Goal: Task Accomplishment & Management: Use online tool/utility

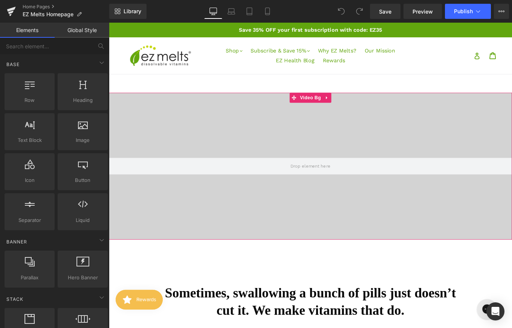
click at [346, 149] on div at bounding box center [337, 185] width 456 height 166
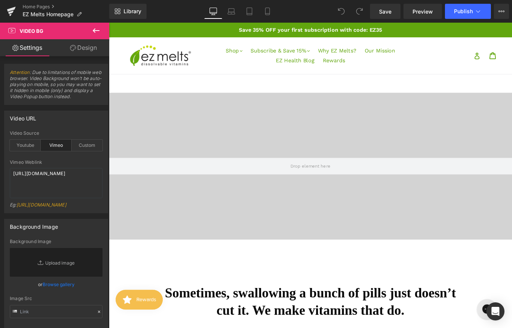
click at [92, 32] on icon at bounding box center [96, 30] width 9 height 9
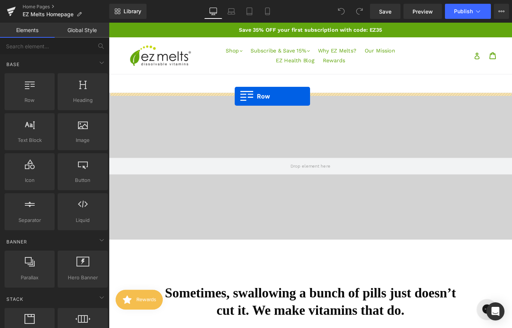
drag, startPoint x: 135, startPoint y: 121, endPoint x: 251, endPoint y: 106, distance: 117.5
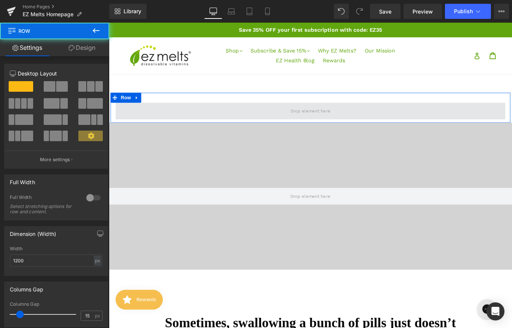
click at [162, 121] on span at bounding box center [337, 122] width 441 height 19
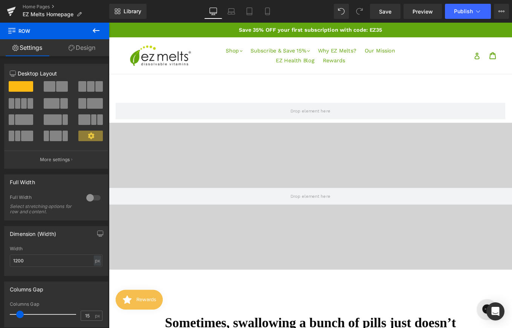
click at [99, 31] on icon at bounding box center [96, 30] width 9 height 9
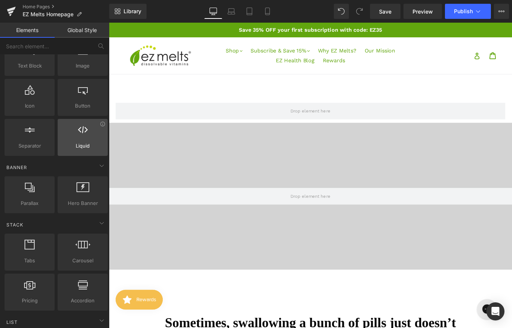
scroll to position [69, 0]
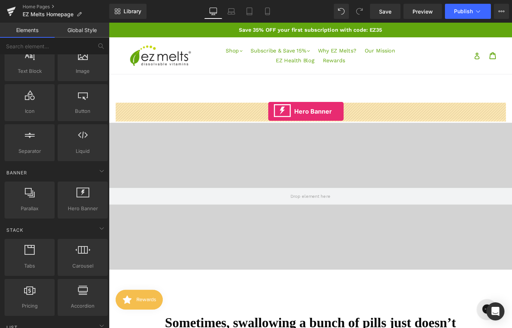
drag, startPoint x: 182, startPoint y: 232, endPoint x: 289, endPoint y: 123, distance: 153.0
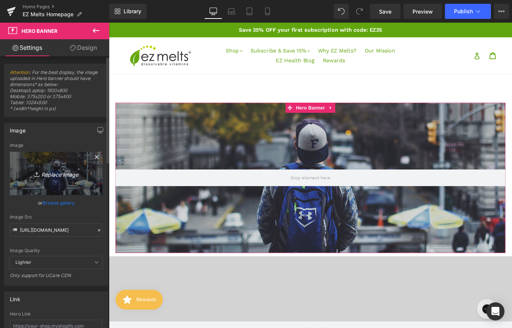
click at [56, 174] on icon "Replace Image" at bounding box center [56, 173] width 60 height 9
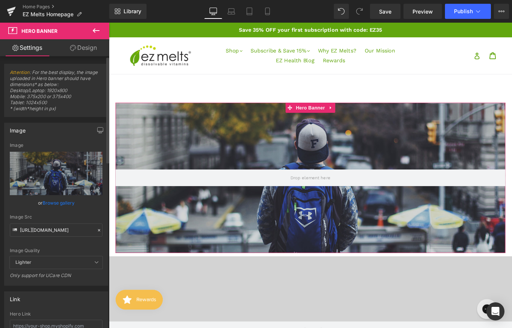
click at [55, 199] on link "Browse gallery" at bounding box center [59, 202] width 32 height 13
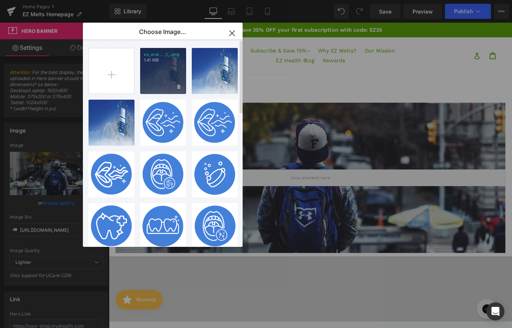
click at [170, 66] on div "ez_oral... _1_.png 1.41 MB" at bounding box center [163, 71] width 46 height 46
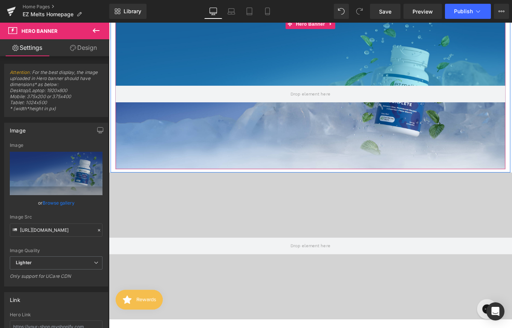
scroll to position [97, 0]
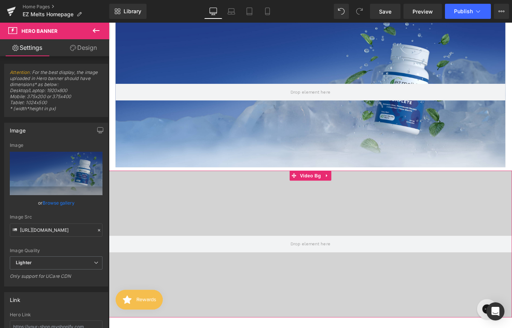
click at [346, 220] on div at bounding box center [337, 273] width 456 height 166
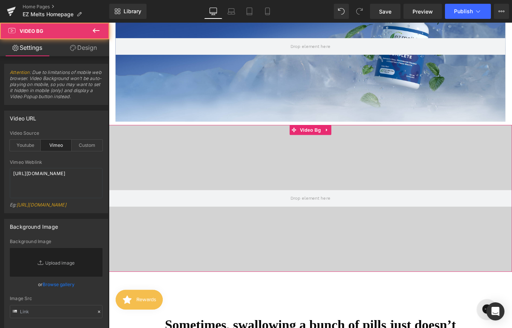
scroll to position [150, 0]
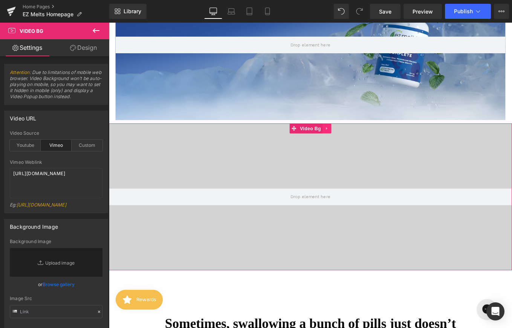
click at [359, 144] on link at bounding box center [356, 141] width 10 height 11
click at [360, 142] on icon at bounding box center [360, 142] width 5 height 5
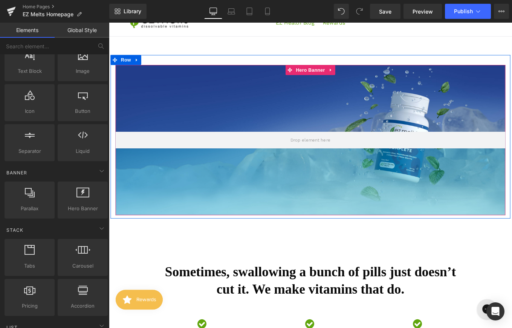
scroll to position [29, 0]
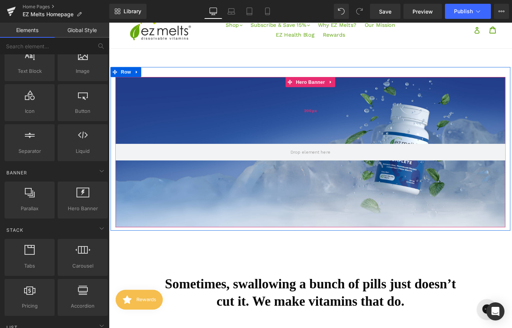
click at [304, 127] on div "200px" at bounding box center [337, 121] width 441 height 75
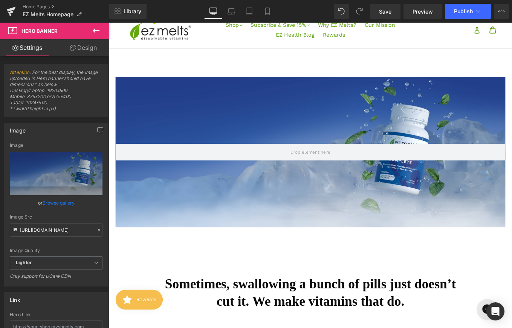
click at [95, 30] on icon at bounding box center [96, 30] width 9 height 9
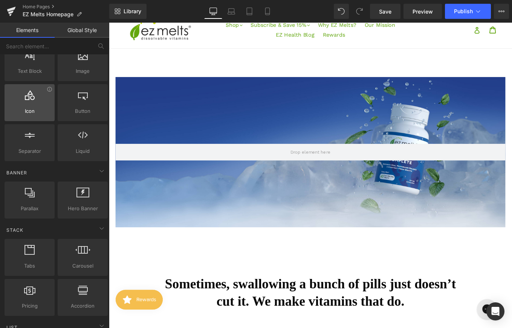
scroll to position [0, 0]
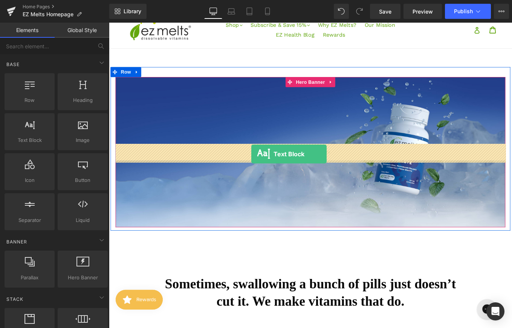
drag, startPoint x: 136, startPoint y: 149, endPoint x: 270, endPoint y: 171, distance: 136.1
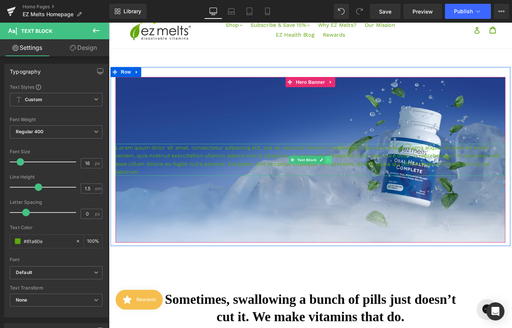
click at [356, 175] on icon at bounding box center [357, 177] width 4 height 5
click at [359, 177] on icon at bounding box center [361, 177] width 4 height 4
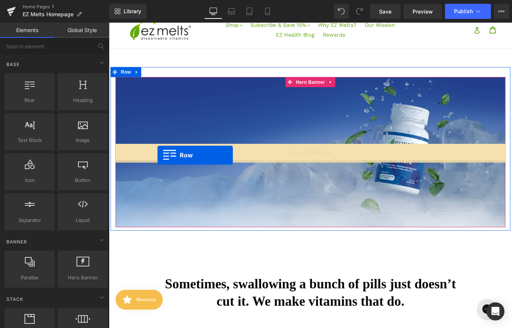
drag, startPoint x: 143, startPoint y: 121, endPoint x: 164, endPoint y: 173, distance: 55.9
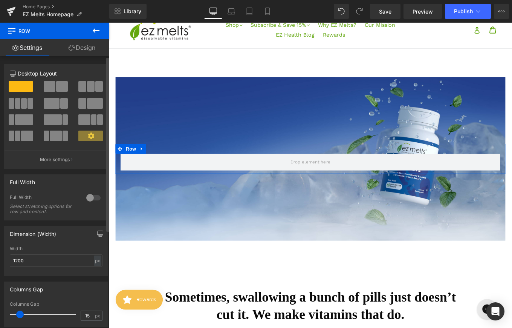
click at [61, 90] on span at bounding box center [62, 86] width 12 height 11
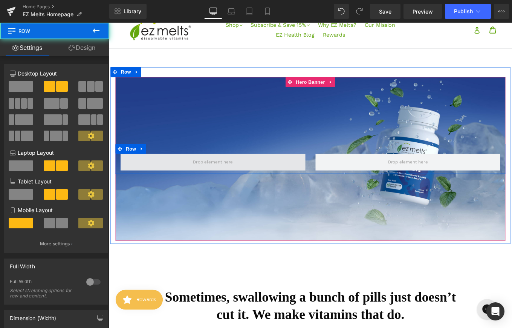
click at [261, 186] on span at bounding box center [226, 180] width 209 height 19
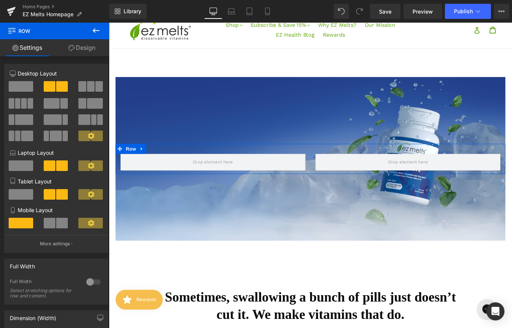
click at [85, 47] on link "Design" at bounding box center [82, 47] width 55 height 17
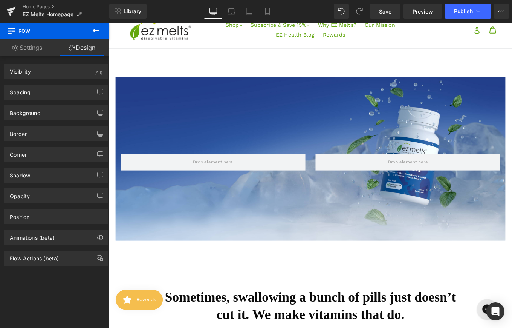
click at [89, 32] on button at bounding box center [96, 31] width 26 height 17
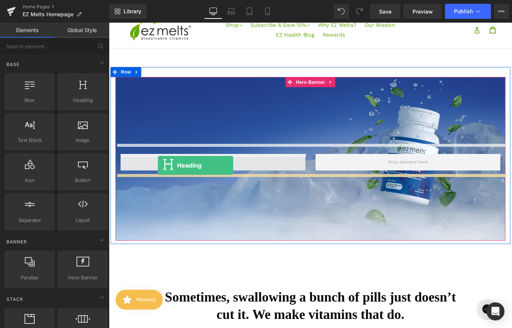
drag, startPoint x: 189, startPoint y: 118, endPoint x: 164, endPoint y: 184, distance: 70.3
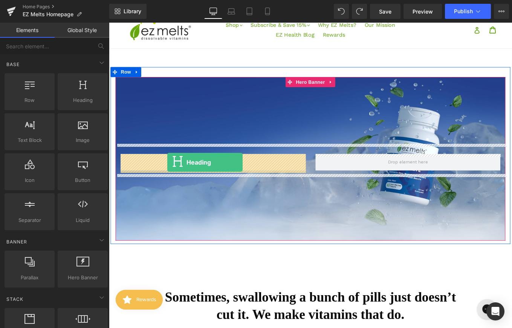
drag, startPoint x: 190, startPoint y: 113, endPoint x: 175, endPoint y: 180, distance: 68.4
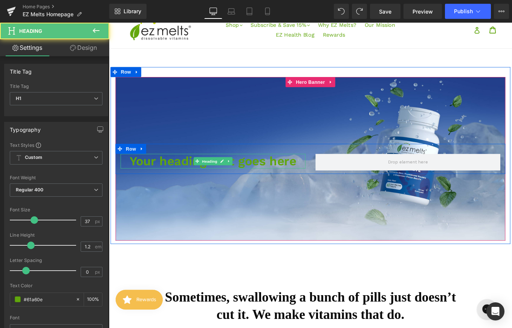
click at [311, 179] on h1 "Your heading text goes here" at bounding box center [226, 179] width 209 height 17
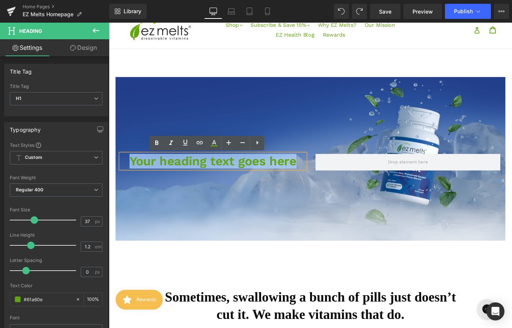
drag, startPoint x: 327, startPoint y: 181, endPoint x: 139, endPoint y: 147, distance: 190.3
click at [140, 147] on div "Your heading text goes here Heading Row Hero Banner 200px 200px" at bounding box center [337, 176] width 441 height 185
click at [194, 181] on h1 "Your heading text goes here" at bounding box center [226, 179] width 209 height 17
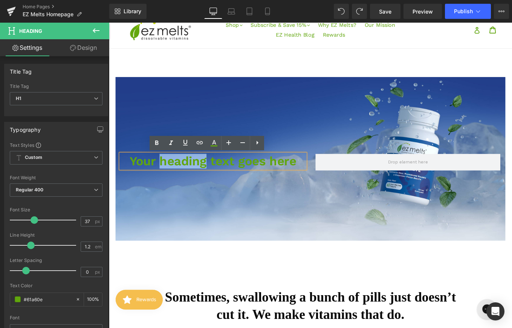
click at [194, 181] on h1 "Your heading text goes here" at bounding box center [226, 179] width 209 height 17
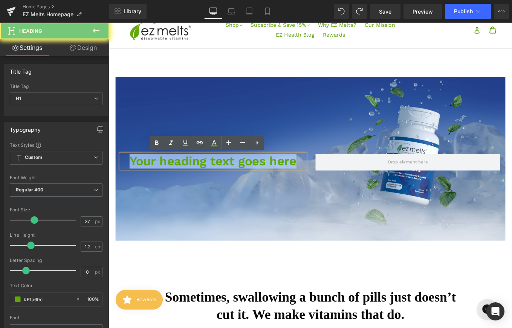
click at [194, 181] on h1 "Your heading text goes here" at bounding box center [226, 179] width 209 height 17
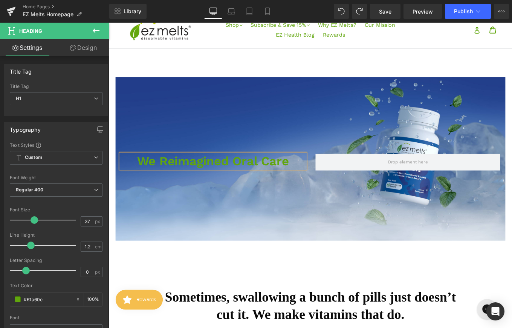
click at [257, 177] on h1 "We Reimagined Oral Care" at bounding box center [226, 179] width 209 height 17
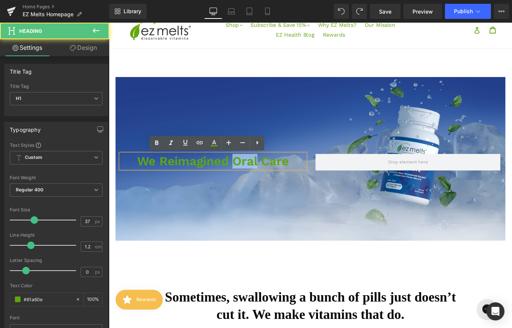
click at [257, 178] on h1 "We Reimagined Oral Care" at bounding box center [226, 179] width 209 height 17
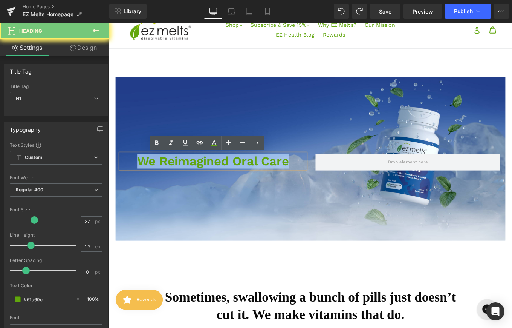
click at [257, 178] on h1 "We Reimagined Oral Care" at bounding box center [226, 179] width 209 height 17
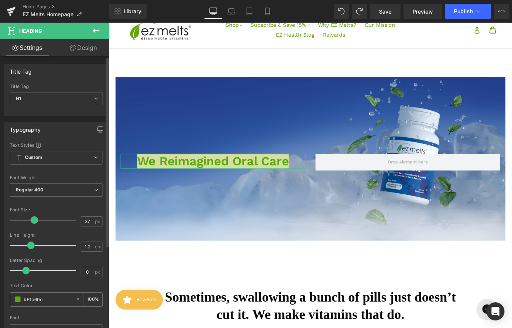
click at [71, 296] on div "#61a60e" at bounding box center [42, 299] width 65 height 13
click at [15, 298] on span at bounding box center [18, 299] width 6 height 6
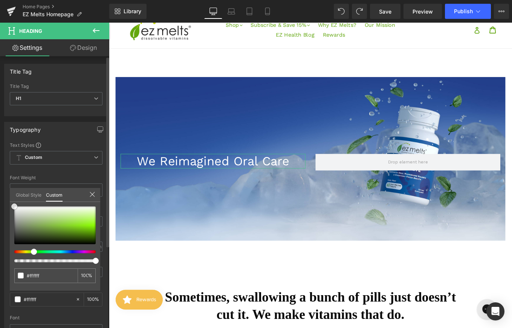
drag, startPoint x: 82, startPoint y: 231, endPoint x: 7, endPoint y: 198, distance: 81.5
click at [7, 198] on div "Typography Text Styles Custom Custom Setup Global Style Custom Setup Global Sty…" at bounding box center [56, 245] width 113 height 259
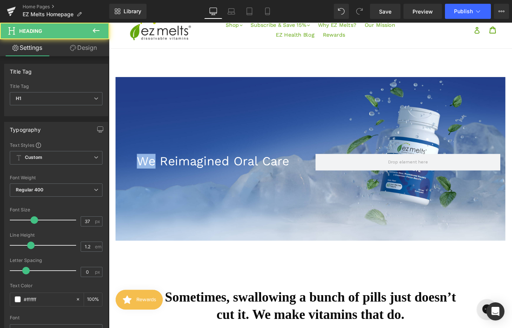
click at [156, 178] on h1 "We Reimagined Oral Care" at bounding box center [226, 179] width 209 height 17
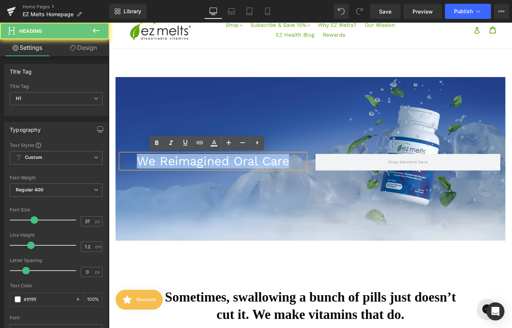
click at [156, 178] on h1 "We Reimagined Oral Care" at bounding box center [226, 179] width 209 height 17
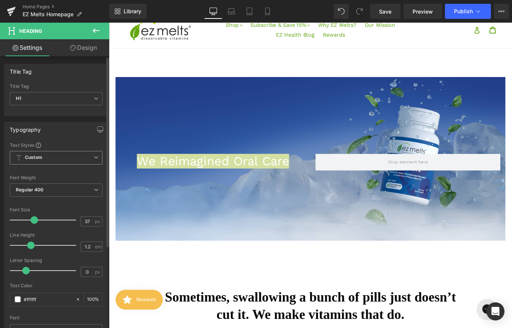
click at [75, 160] on span "Custom Setup Global Style" at bounding box center [56, 158] width 93 height 14
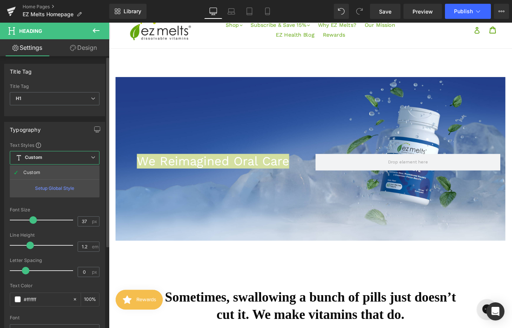
click at [75, 160] on span "Custom Setup Global Style" at bounding box center [55, 158] width 90 height 14
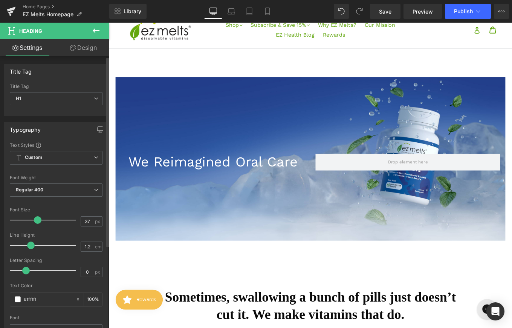
click at [38, 217] on span at bounding box center [38, 220] width 8 height 8
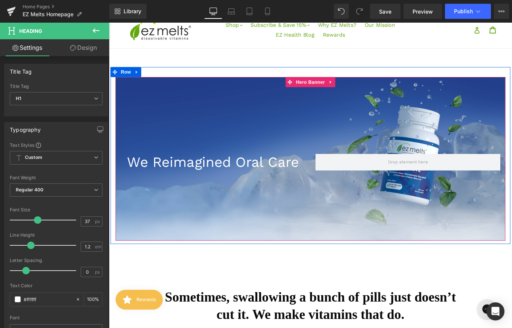
click at [253, 181] on h1 "We Reimagined Oral Care" at bounding box center [226, 180] width 209 height 19
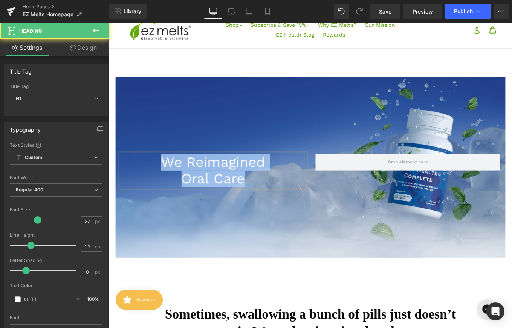
drag, startPoint x: 266, startPoint y: 204, endPoint x: 159, endPoint y: 182, distance: 109.2
click at [159, 182] on h1 "We Reimagined Oral Care" at bounding box center [226, 190] width 209 height 38
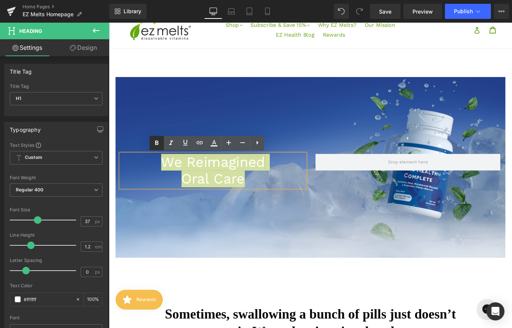
click at [160, 146] on icon at bounding box center [156, 142] width 9 height 9
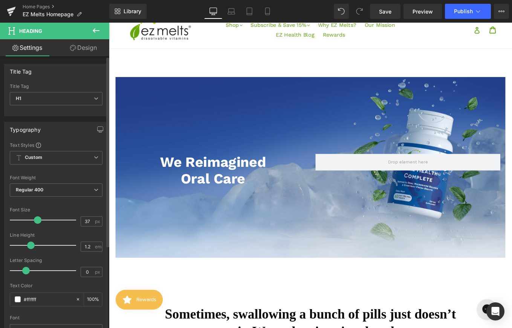
scroll to position [264, 0]
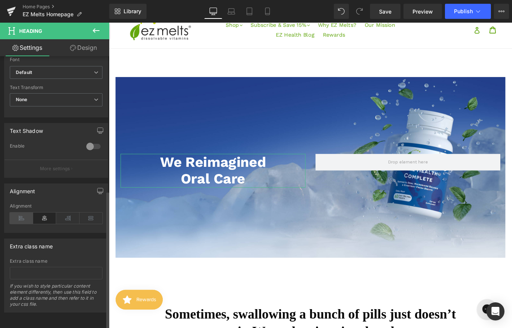
click at [20, 213] on icon at bounding box center [21, 217] width 23 height 11
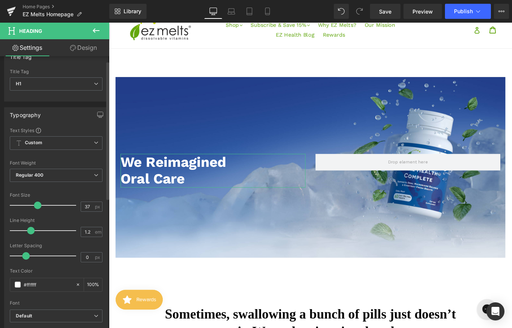
scroll to position [5, 0]
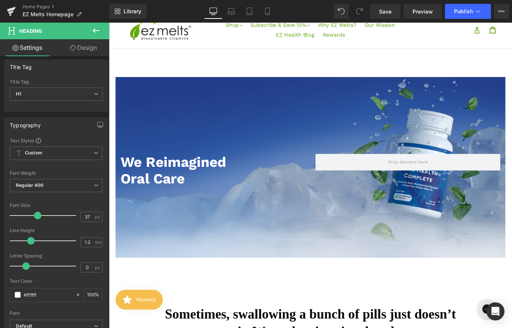
click at [109, 23] on div at bounding box center [109, 23] width 0 height 0
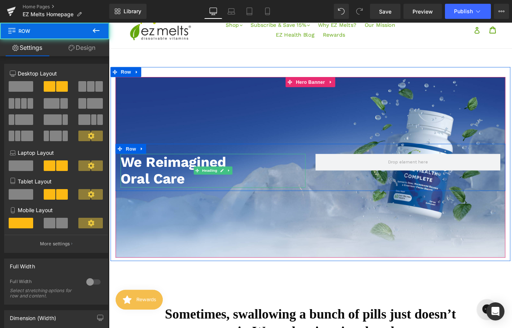
click at [198, 199] on h1 "We Reimagined Oral Care" at bounding box center [226, 190] width 209 height 38
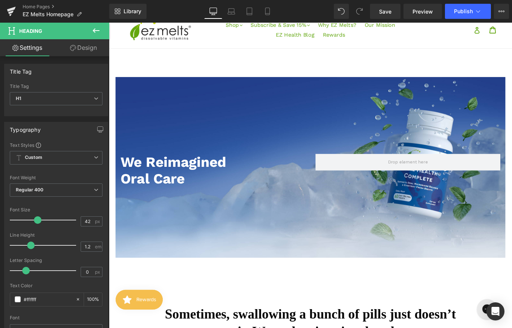
click at [96, 27] on icon at bounding box center [96, 30] width 9 height 9
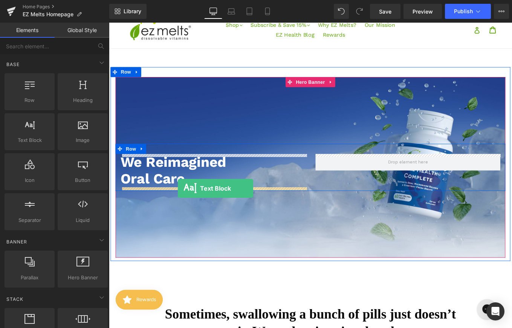
drag, startPoint x: 135, startPoint y: 154, endPoint x: 187, endPoint y: 210, distance: 76.6
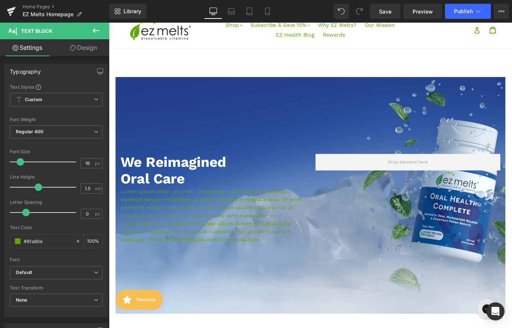
click at [164, 246] on p "Lorem ipsum dolor sit amet, consectetur adipiscing elit, sed do eiusmod tempor …" at bounding box center [226, 240] width 209 height 63
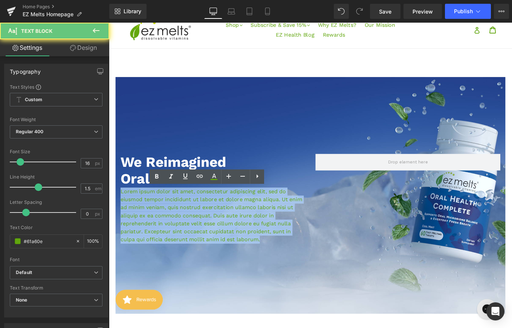
click at [164, 246] on p "Lorem ipsum dolor sit amet, consectetur adipiscing elit, sed do eiusmod tempor …" at bounding box center [226, 240] width 209 height 63
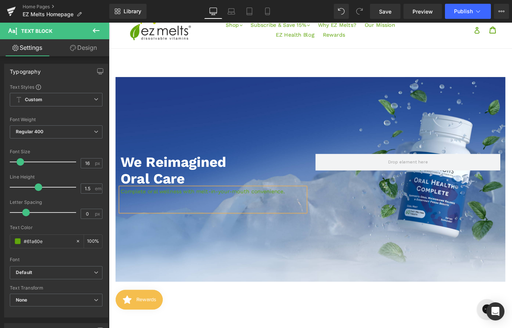
click at [173, 213] on p "Complete oral wellness with melt-in-your-mouth convenience." at bounding box center [226, 222] width 209 height 27
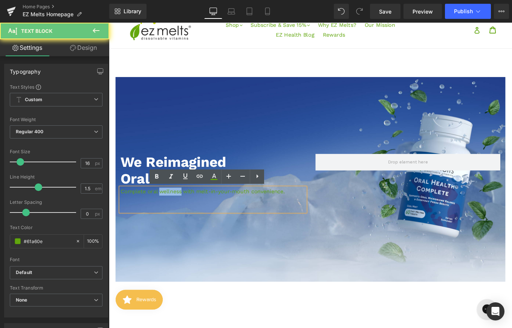
click at [173, 213] on p "Complete oral wellness with melt-in-your-mouth convenience." at bounding box center [226, 222] width 209 height 27
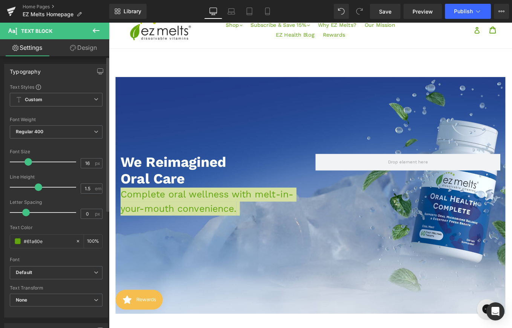
drag, startPoint x: 20, startPoint y: 161, endPoint x: 28, endPoint y: 161, distance: 7.5
click at [28, 161] on span at bounding box center [29, 162] width 8 height 8
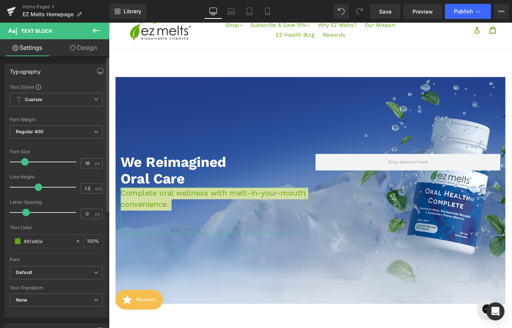
click at [24, 160] on span at bounding box center [25, 162] width 8 height 8
click at [17, 244] on div "#61a60e" at bounding box center [42, 241] width 65 height 13
click at [17, 244] on span at bounding box center [18, 241] width 6 height 6
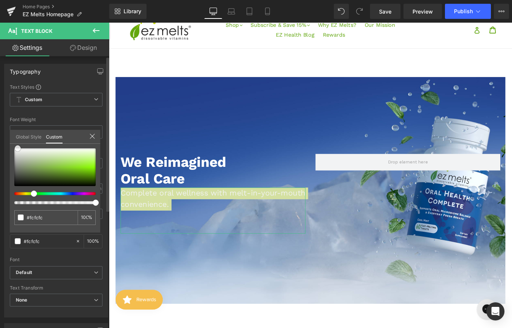
drag, startPoint x: 80, startPoint y: 175, endPoint x: 16, endPoint y: 150, distance: 68.8
click at [16, 150] on div at bounding box center [54, 167] width 81 height 38
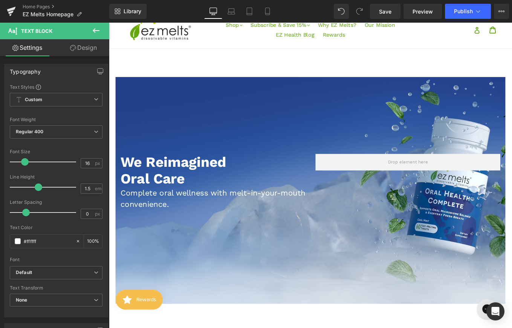
click at [202, 181] on strong "We Reimagined Oral Care" at bounding box center [182, 189] width 120 height 37
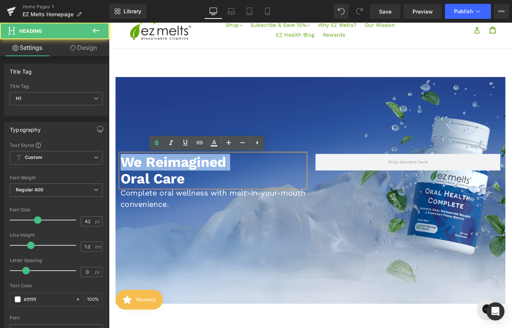
click at [202, 181] on strong "We Reimagined Oral Care" at bounding box center [182, 189] width 120 height 37
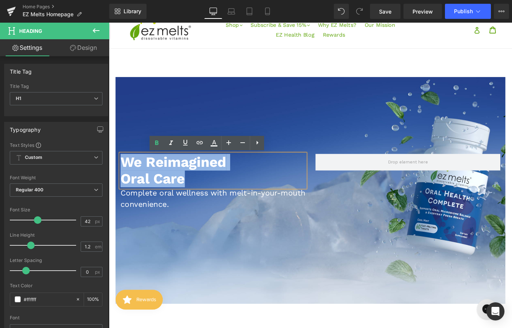
drag, startPoint x: 202, startPoint y: 202, endPoint x: 125, endPoint y: 178, distance: 81.0
click at [124, 178] on h1 "We Reimagined Oral Care" at bounding box center [226, 190] width 209 height 38
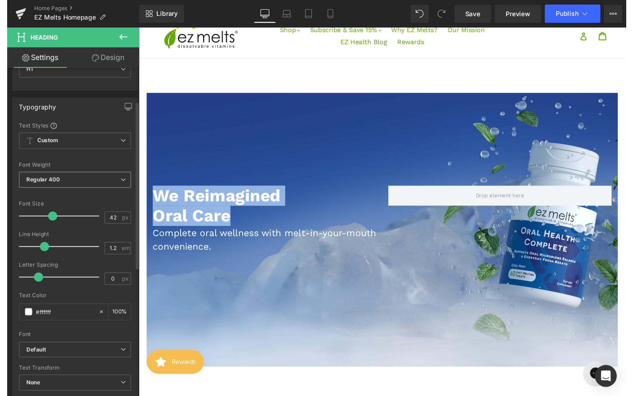
scroll to position [54, 0]
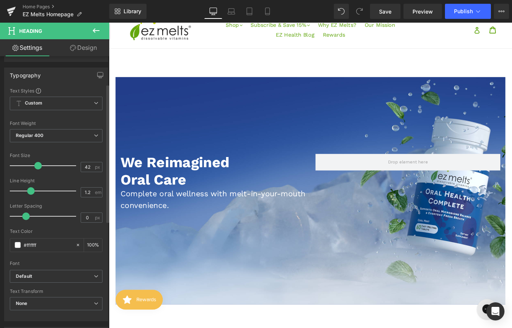
click at [38, 166] on span at bounding box center [38, 166] width 8 height 8
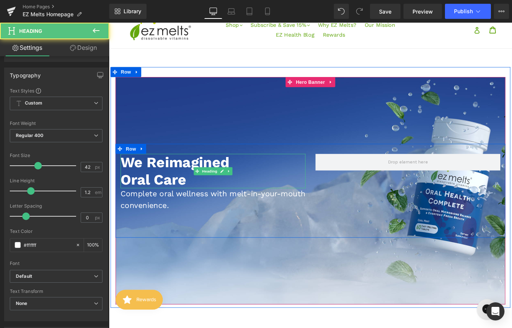
click at [163, 184] on strong "We Reimagined Oral Care" at bounding box center [183, 190] width 123 height 38
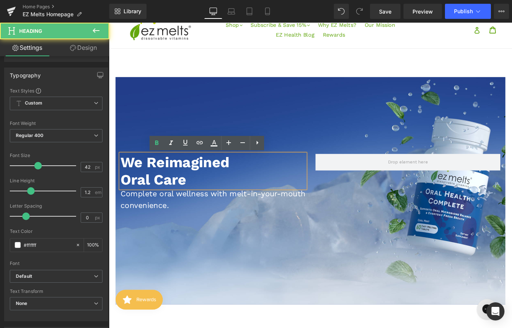
click at [189, 219] on p "Complete oral wellness with melt-in-your-mouth convenience." at bounding box center [226, 236] width 209 height 52
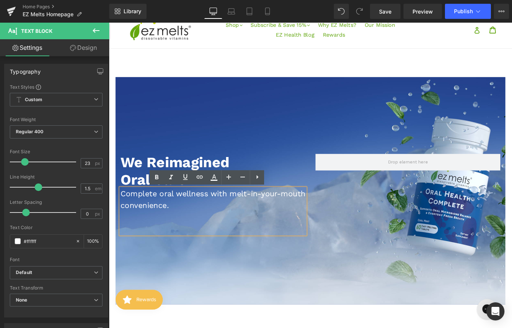
click at [215, 237] on p "Complete oral wellness with melt-in-your-mouth convenience." at bounding box center [226, 236] width 209 height 52
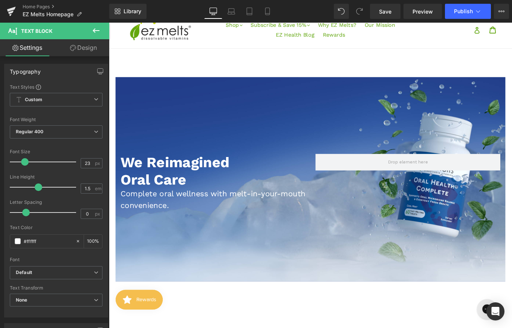
click at [98, 26] on icon at bounding box center [96, 30] width 9 height 9
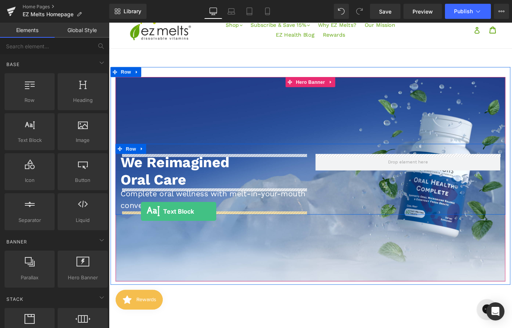
drag, startPoint x: 136, startPoint y: 149, endPoint x: 145, endPoint y: 236, distance: 87.2
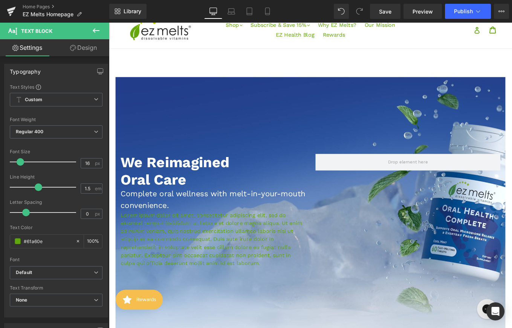
click at [128, 279] on p "Lorem ipsum dolor sit amet, consectetur adipiscing elit, sed do eiusmod tempor …" at bounding box center [226, 267] width 209 height 63
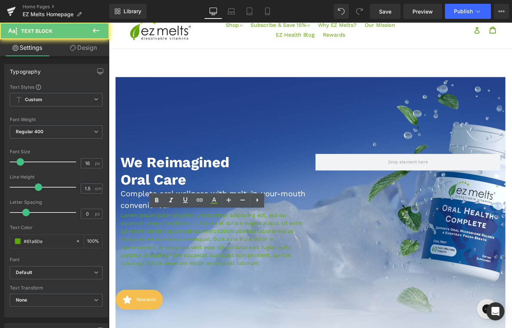
click at [128, 279] on p "Lorem ipsum dolor sit amet, consectetur adipiscing elit, sed do eiusmod tempor …" at bounding box center [226, 267] width 209 height 63
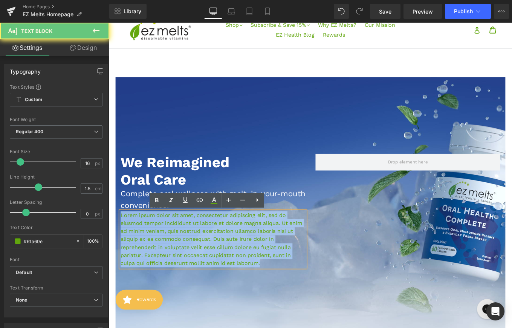
click at [128, 279] on p "Lorem ipsum dolor sit amet, consectetur adipiscing elit, sed do eiusmod tempor …" at bounding box center [226, 267] width 209 height 63
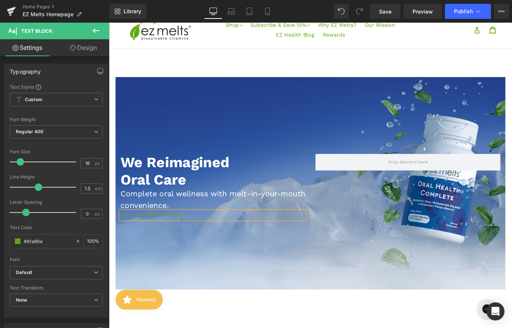
click at [153, 239] on p "Get code 25% OFF with" at bounding box center [226, 240] width 209 height 9
click at [181, 239] on p "Get 25% OFF with" at bounding box center [226, 240] width 209 height 9
click at [185, 238] on p "Get 25% OFF with code SMILE25*" at bounding box center [226, 240] width 209 height 9
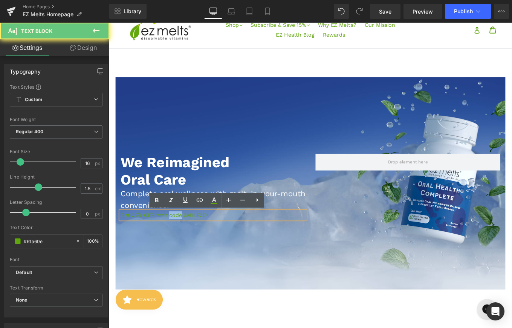
click at [185, 238] on p "Get 25% OFF with code SMILE25*" at bounding box center [226, 240] width 209 height 9
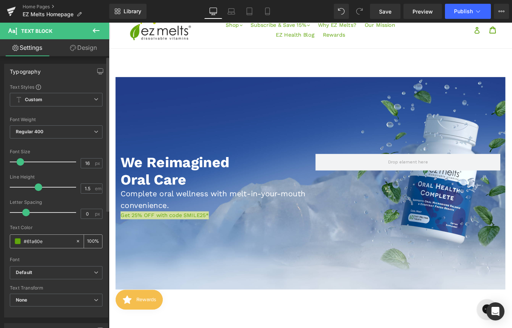
click at [22, 238] on div "#61a60e" at bounding box center [42, 241] width 65 height 13
click at [19, 241] on span at bounding box center [18, 241] width 6 height 6
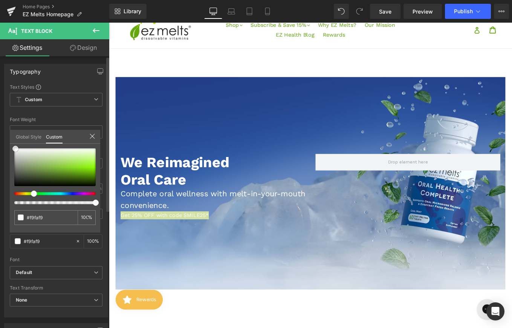
drag, startPoint x: 82, startPoint y: 173, endPoint x: 16, endPoint y: 149, distance: 70.0
click at [16, 149] on span at bounding box center [15, 149] width 6 height 6
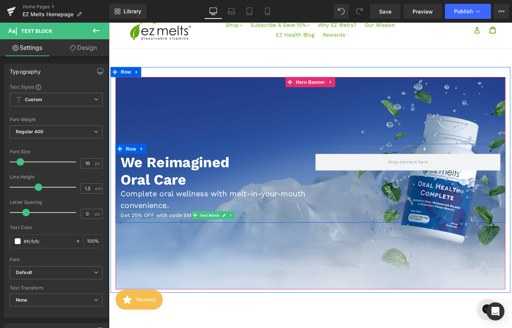
click at [181, 242] on p "Get 25% OFF with code SMILE25*" at bounding box center [226, 240] width 209 height 9
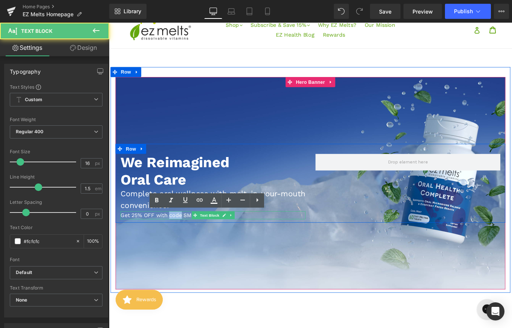
click at [181, 242] on p "Get 25% OFF with code SMILE25*" at bounding box center [226, 240] width 209 height 9
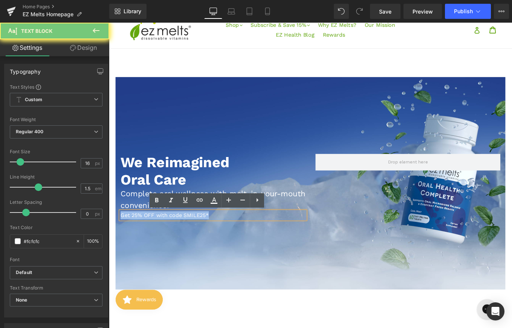
click at [181, 242] on p "Get 25% OFF with code SMILE25*" at bounding box center [226, 240] width 209 height 9
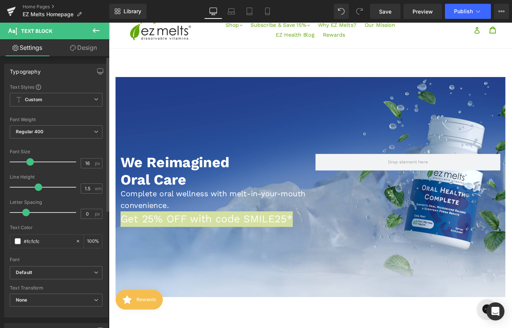
drag, startPoint x: 23, startPoint y: 162, endPoint x: 32, endPoint y: 161, distance: 9.5
click at [32, 161] on span at bounding box center [30, 162] width 8 height 8
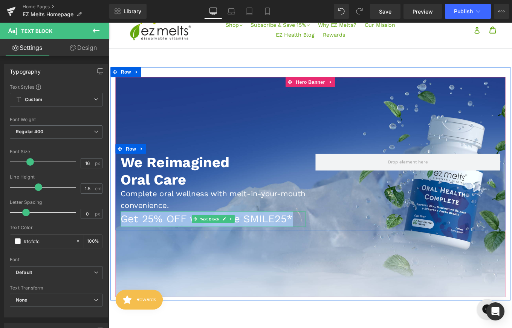
click at [267, 250] on p "Get 25% OFF with code SMILE25*" at bounding box center [226, 245] width 209 height 18
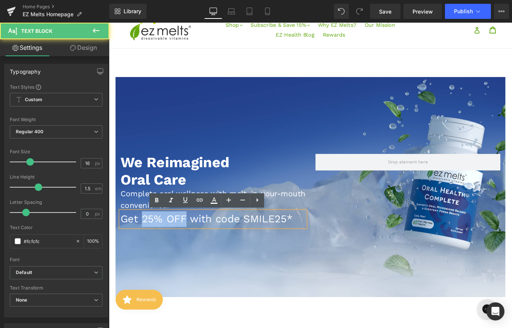
drag, startPoint x: 195, startPoint y: 246, endPoint x: 147, endPoint y: 244, distance: 47.9
click at [147, 244] on p "Get 25% OFF with code SMILE25*" at bounding box center [226, 245] width 209 height 18
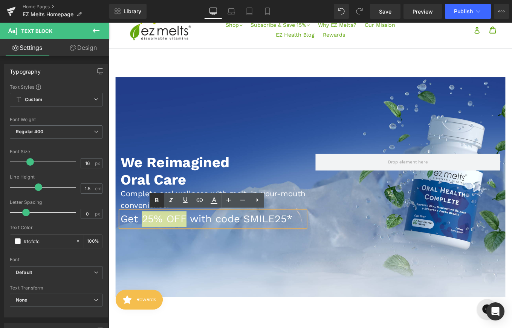
click at [156, 202] on icon at bounding box center [156, 200] width 9 height 9
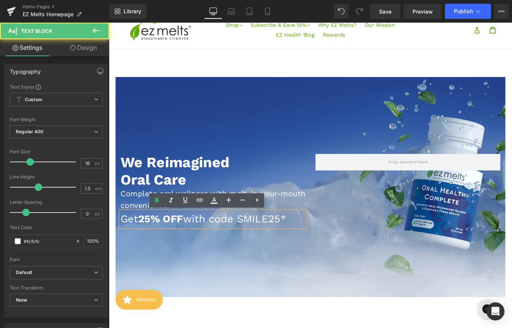
drag, startPoint x: 262, startPoint y: 245, endPoint x: 317, endPoint y: 246, distance: 54.7
click at [317, 246] on p "Get 25% OFF with code SMILE25*" at bounding box center [226, 245] width 209 height 18
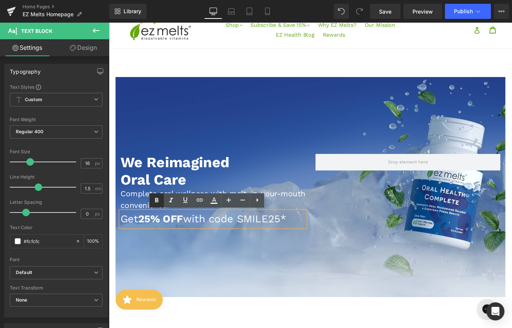
click at [158, 198] on icon at bounding box center [156, 200] width 3 height 5
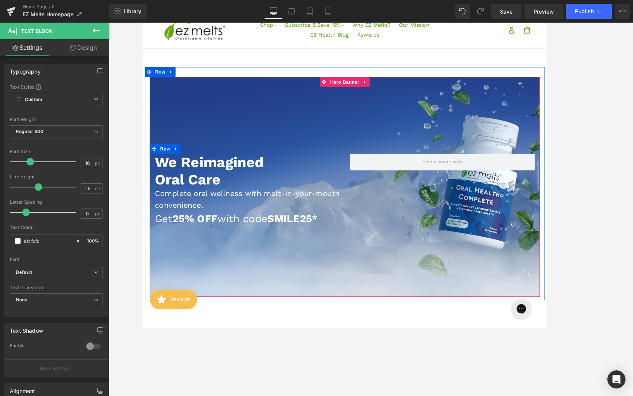
scroll to position [0, 0]
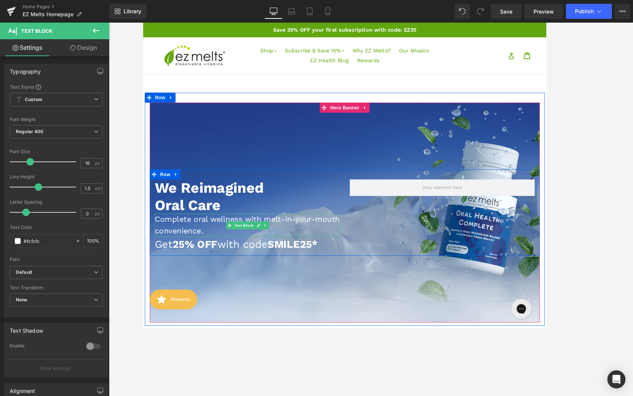
click at [318, 259] on p "Complete oral wellness with melt-in-your-mouth convenience." at bounding box center [260, 252] width 209 height 26
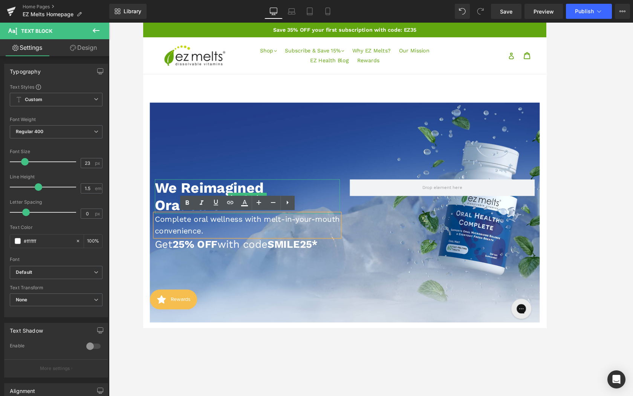
click at [167, 210] on strong "We Reimagined Oral Care" at bounding box center [217, 219] width 123 height 38
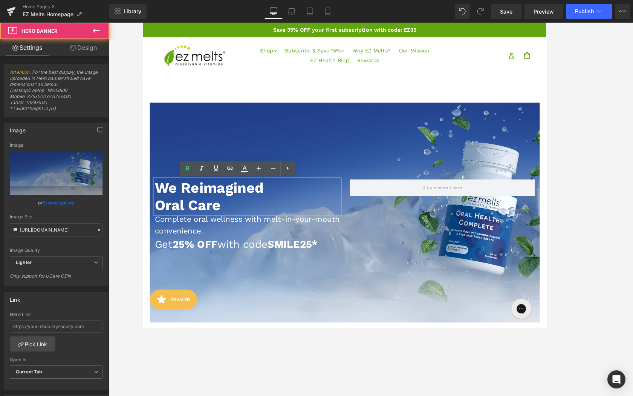
click at [512, 164] on div at bounding box center [370, 237] width 441 height 248
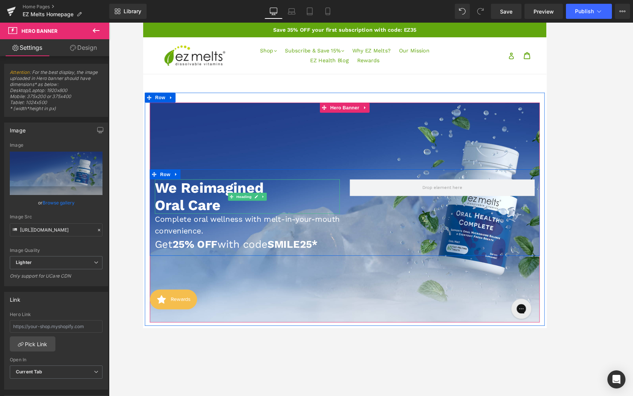
click at [195, 212] on strong "We Reimagined Oral Care" at bounding box center [217, 219] width 123 height 38
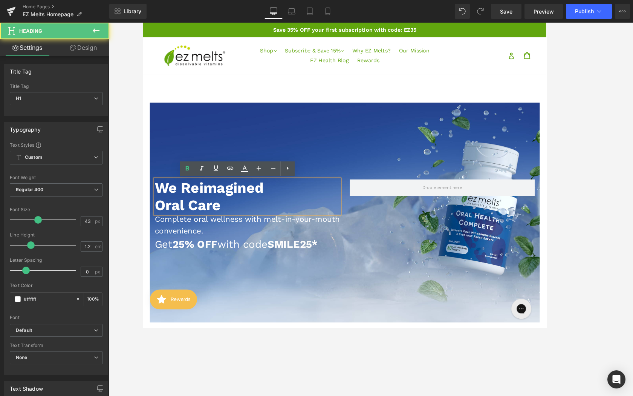
click at [324, 222] on h1 "We Reimagined Oral Care" at bounding box center [260, 219] width 209 height 39
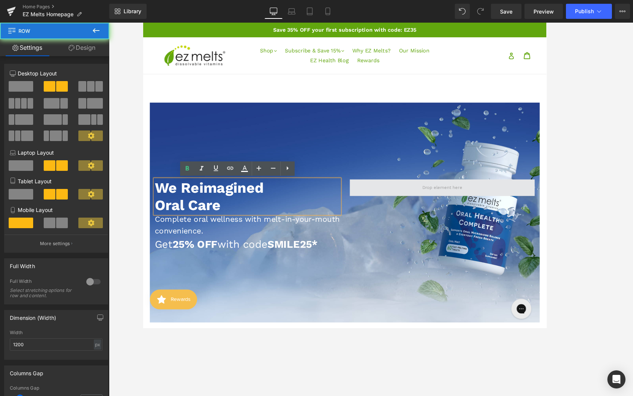
click at [434, 212] on span at bounding box center [481, 209] width 209 height 19
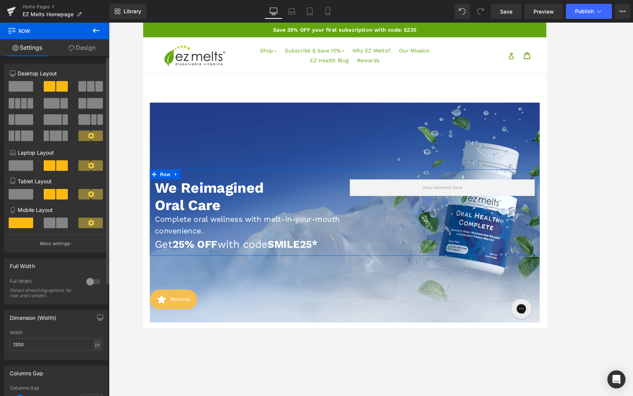
click at [86, 286] on div at bounding box center [93, 282] width 18 height 12
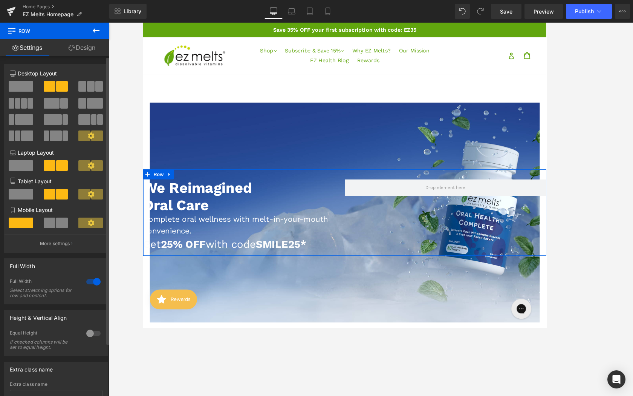
click at [89, 285] on div at bounding box center [93, 282] width 18 height 12
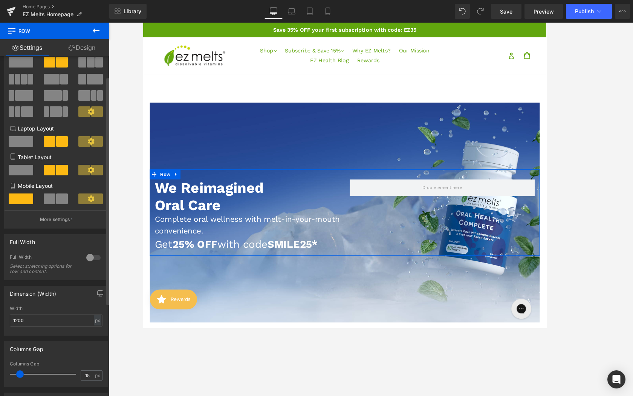
scroll to position [31, 0]
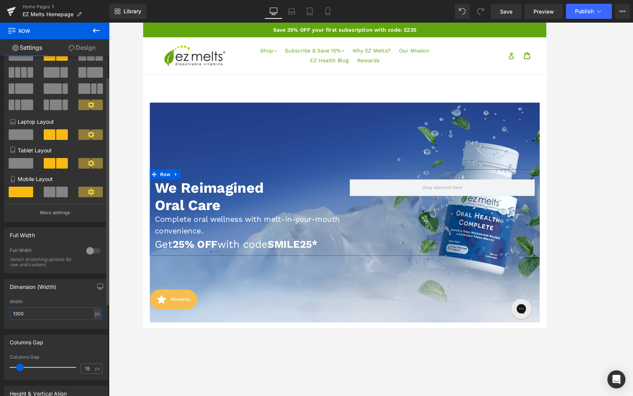
click at [20, 315] on input "1200" at bounding box center [56, 313] width 93 height 12
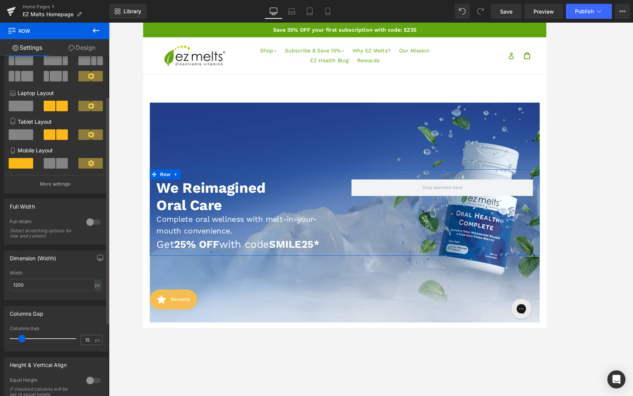
click at [21, 327] on span at bounding box center [22, 339] width 8 height 8
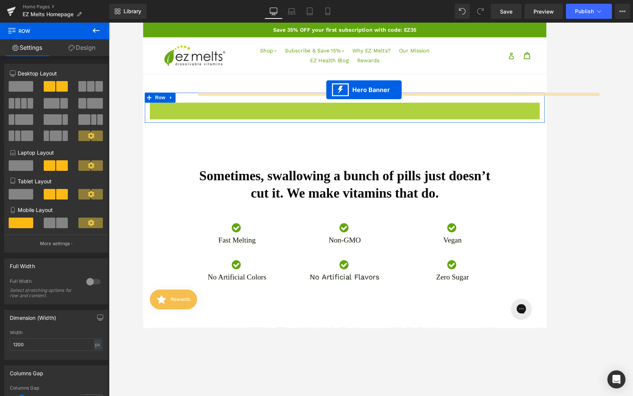
drag, startPoint x: 349, startPoint y: 118, endPoint x: 348, endPoint y: 97, distance: 21.9
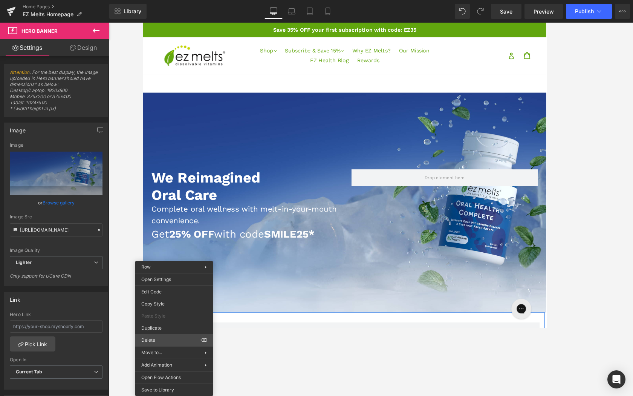
click at [165, 327] on div "Hero Banner You are previewing how the will restyle your page. You can not edit…" at bounding box center [316, 204] width 633 height 409
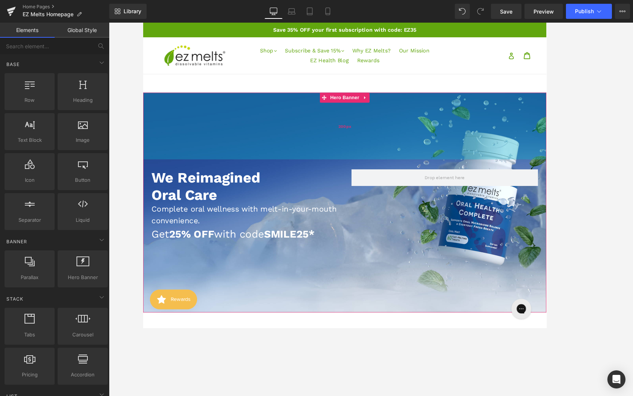
click at [244, 146] on div "200px" at bounding box center [371, 139] width 456 height 75
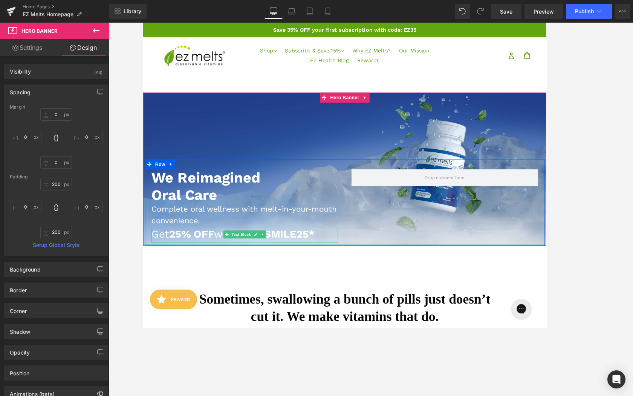
drag, startPoint x: 281, startPoint y: 349, endPoint x: 298, endPoint y: 265, distance: 85.4
click at [298, 265] on div "We Reimagined Oral Care Heading Complete oral wellness with melt-in-your-mouth …" at bounding box center [371, 188] width 456 height 173
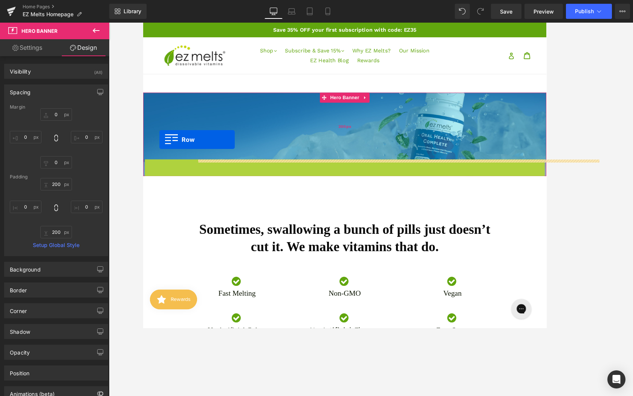
drag, startPoint x: 151, startPoint y: 181, endPoint x: 161, endPoint y: 152, distance: 30.6
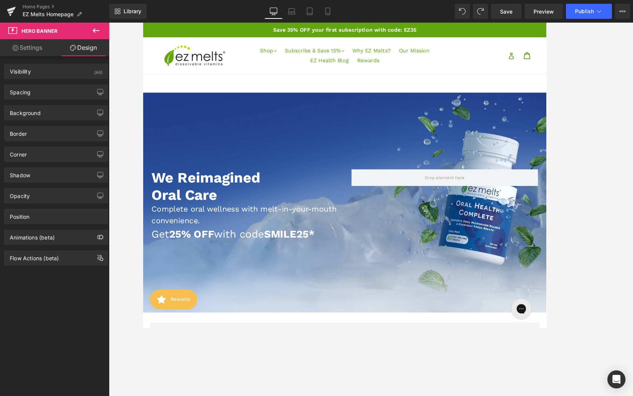
click at [512, 193] on div at bounding box center [371, 209] width 524 height 373
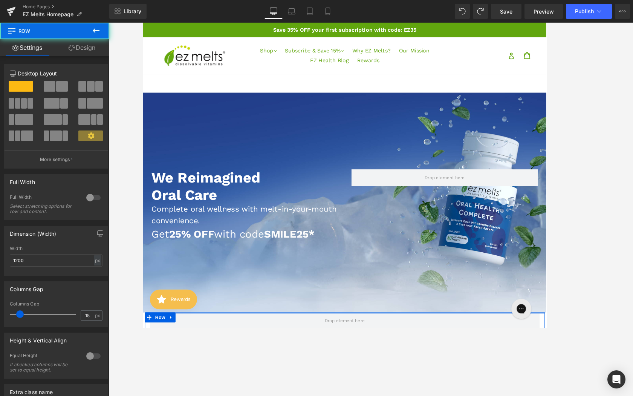
drag, startPoint x: 361, startPoint y: 350, endPoint x: 385, endPoint y: 273, distance: 80.3
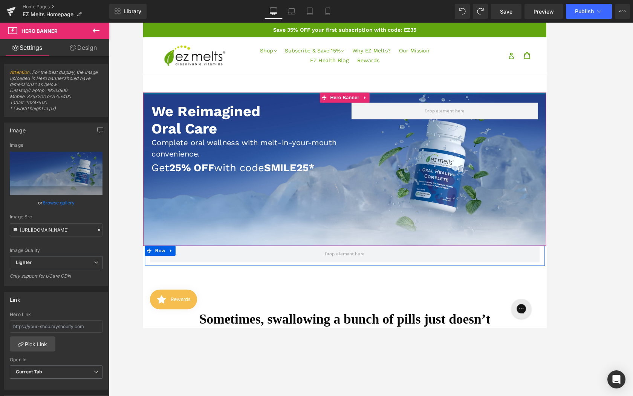
drag, startPoint x: 406, startPoint y: 136, endPoint x: 427, endPoint y: 13, distance: 125.1
click at [186, 152] on div "We Reimagined Oral Care Heading Complete oral wellness with melt-in-your-mouth …" at bounding box center [371, 188] width 456 height 173
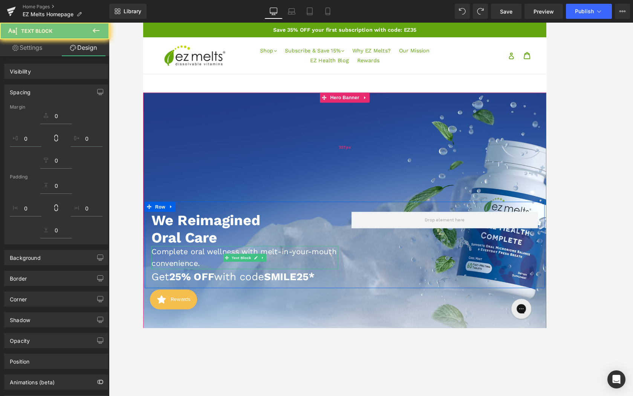
click at [193, 137] on div "327px" at bounding box center [371, 163] width 456 height 123
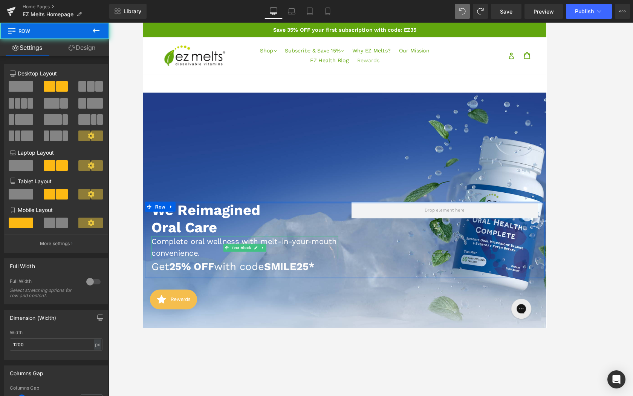
drag, startPoint x: 378, startPoint y: 226, endPoint x: 411, endPoint y: 67, distance: 162.4
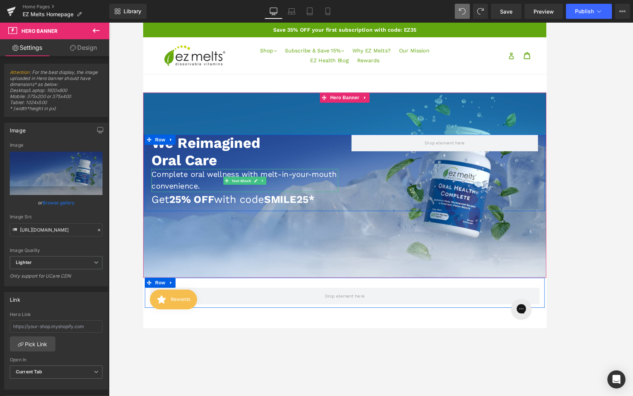
drag, startPoint x: 408, startPoint y: 103, endPoint x: 447, endPoint y: -3, distance: 112.6
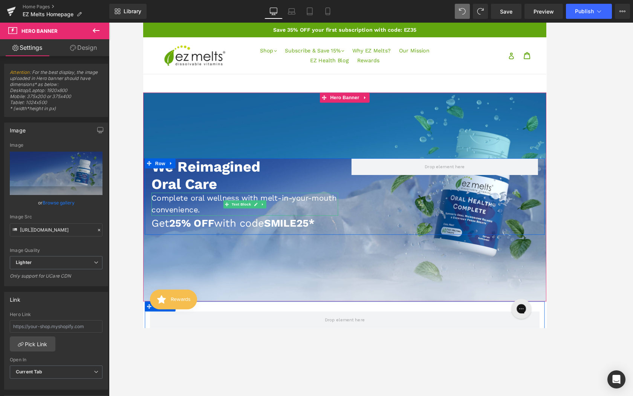
click at [487, 54] on div "Submit" at bounding box center [528, 59] width 107 height 15
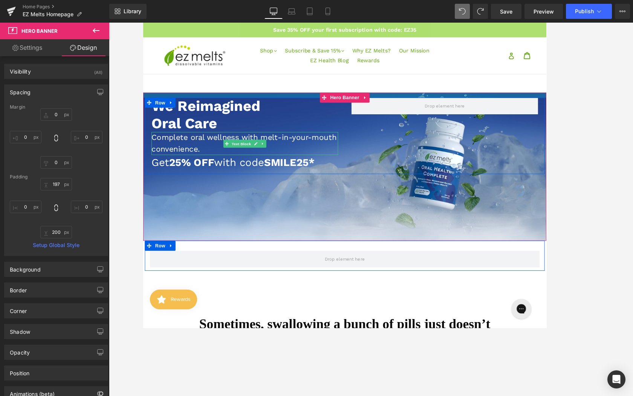
drag, startPoint x: 466, startPoint y: 102, endPoint x: 489, endPoint y: 33, distance: 72.7
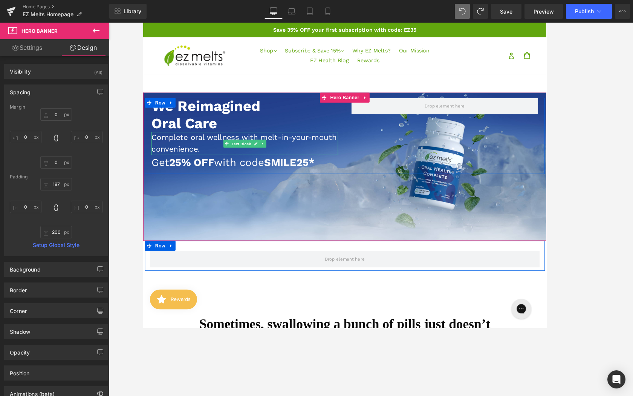
click at [512, 93] on div at bounding box center [371, 209] width 524 height 373
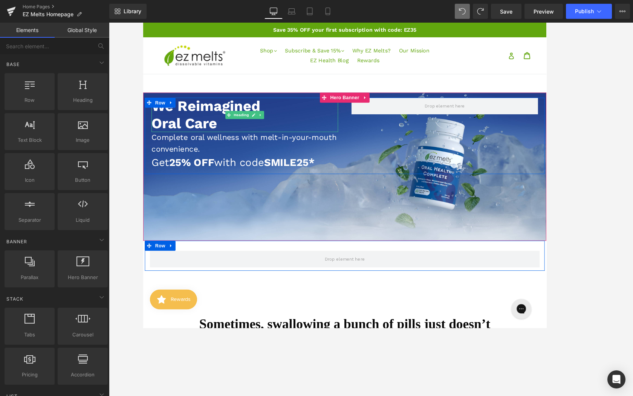
click at [190, 123] on strong "We Reimagined Oral Care" at bounding box center [213, 126] width 123 height 38
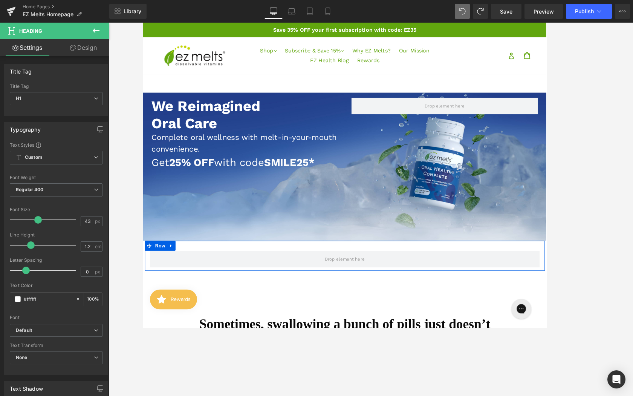
click at [79, 51] on link "Design" at bounding box center [83, 47] width 55 height 17
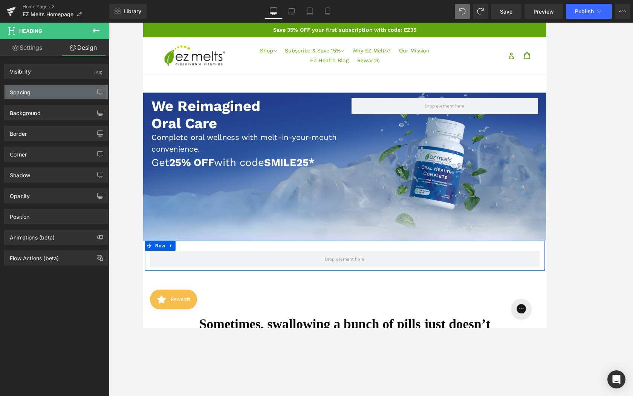
click at [67, 94] on div "Spacing" at bounding box center [56, 92] width 103 height 14
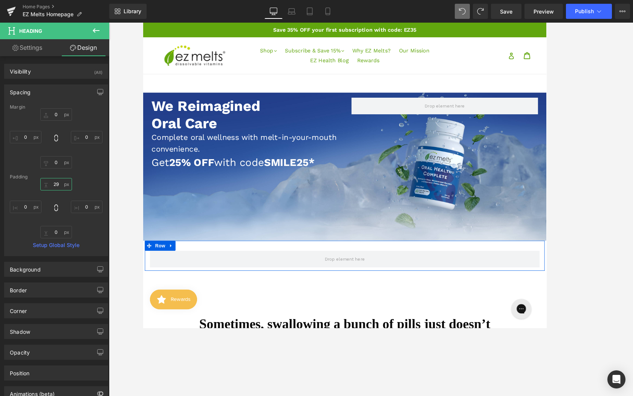
drag, startPoint x: 44, startPoint y: 185, endPoint x: 46, endPoint y: 192, distance: 6.6
click at [46, 193] on div "0 0 0 0" at bounding box center [56, 208] width 93 height 60
click at [239, 112] on strong "We Reimagined Oral Care" at bounding box center [213, 126] width 123 height 38
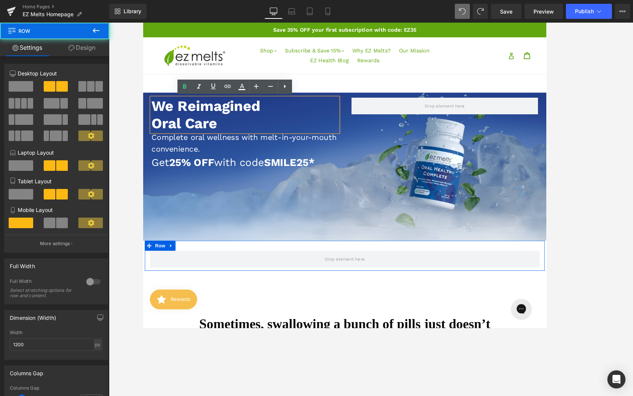
click at [218, 190] on div "We Reimagined Oral Care Heading Complete oral wellness with melt-in-your-mouth …" at bounding box center [371, 150] width 452 height 86
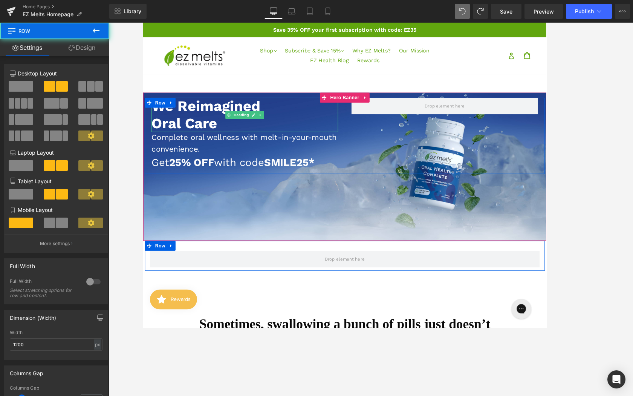
click at [208, 133] on strong "We Reimagined Oral Care" at bounding box center [213, 126] width 123 height 38
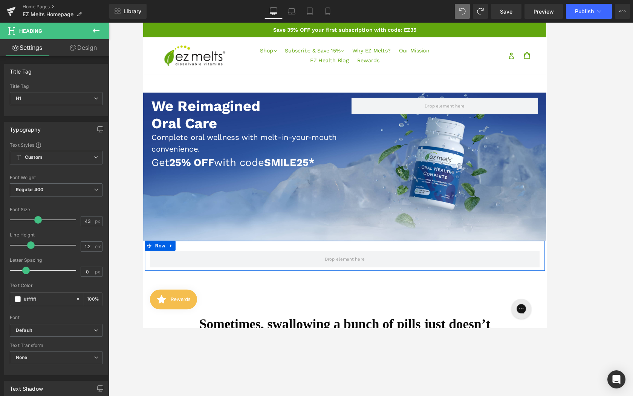
click at [88, 49] on link "Design" at bounding box center [83, 47] width 55 height 17
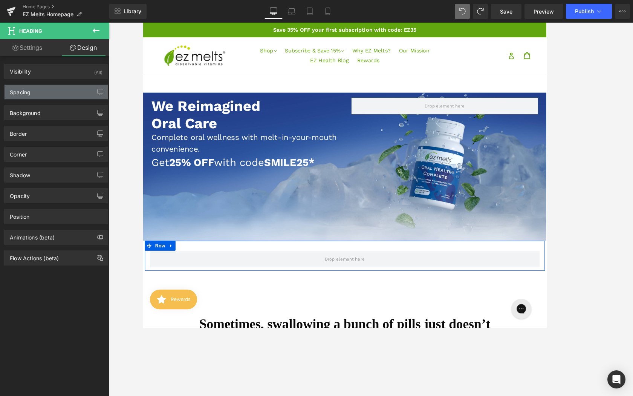
click at [53, 92] on div "Spacing" at bounding box center [56, 92] width 103 height 14
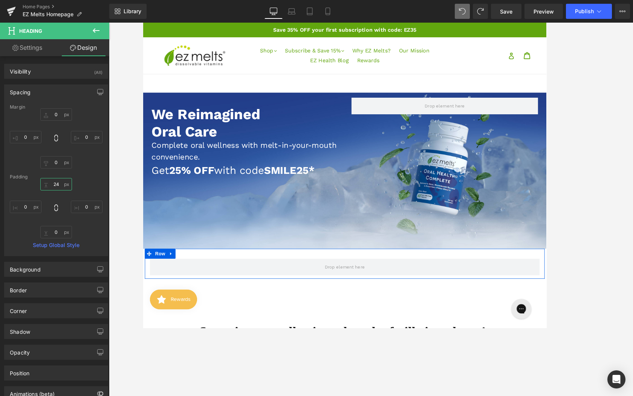
drag, startPoint x: 44, startPoint y: 187, endPoint x: 39, endPoint y: 216, distance: 29.8
click at [39, 215] on div at bounding box center [56, 208] width 93 height 60
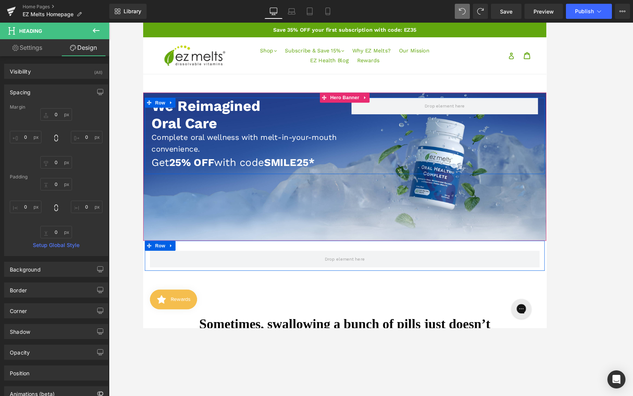
click at [255, 179] on div "Get 25% OFF with code SMILE25* Text Block" at bounding box center [257, 181] width 211 height 18
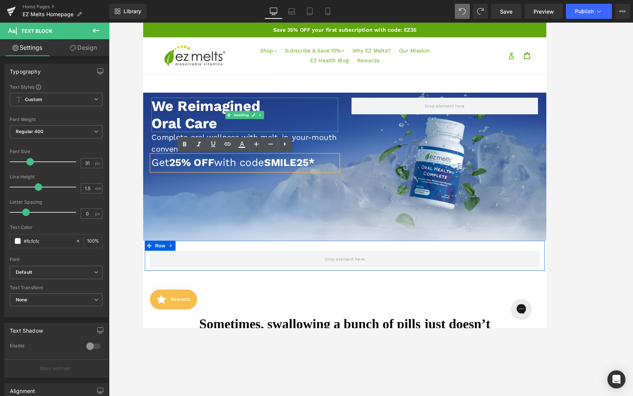
click at [172, 115] on strong "We Reimagined Oral Care" at bounding box center [213, 126] width 123 height 38
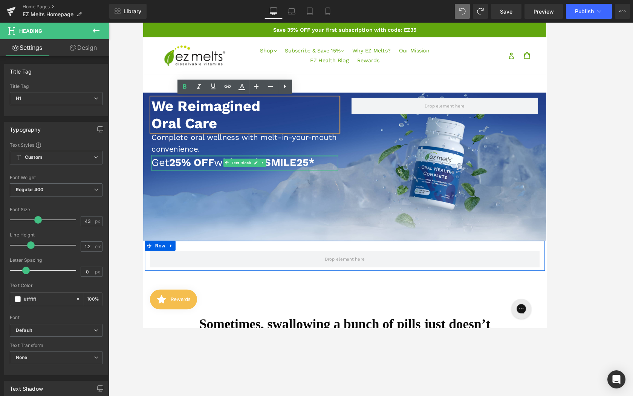
click at [186, 172] on div at bounding box center [257, 173] width 211 height 2
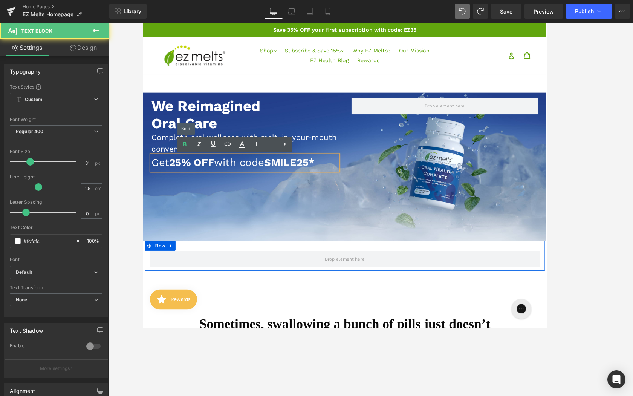
click at [171, 153] on p "Complete oral wellness with melt-in-your-mouth convenience." at bounding box center [257, 159] width 211 height 26
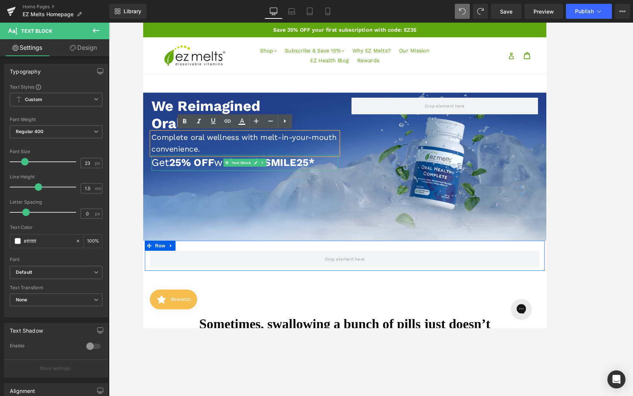
click at [213, 178] on strong "25% OFF" at bounding box center [197, 181] width 51 height 14
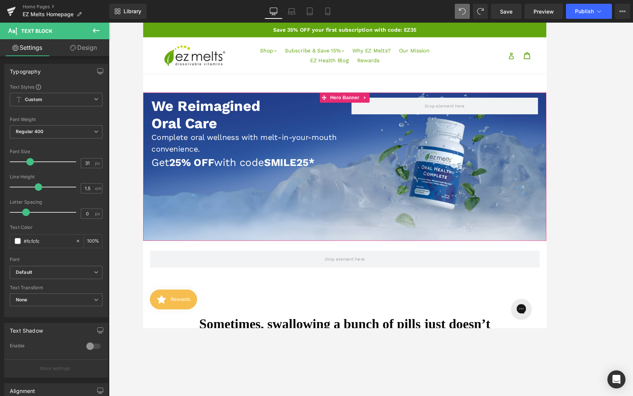
click at [202, 120] on strong "We Reimagined Oral Care" at bounding box center [213, 126] width 123 height 38
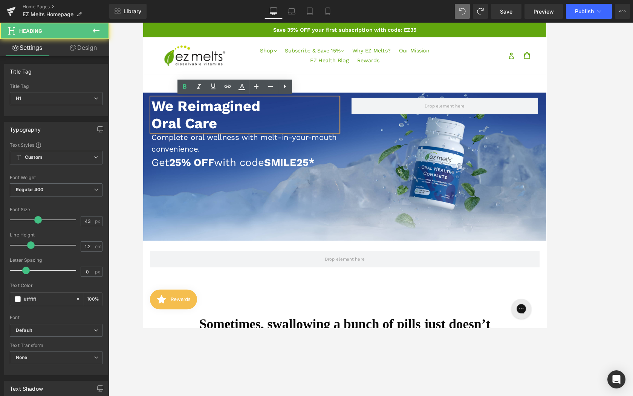
click at [197, 127] on strong "We Reimagined Oral Care" at bounding box center [213, 126] width 123 height 38
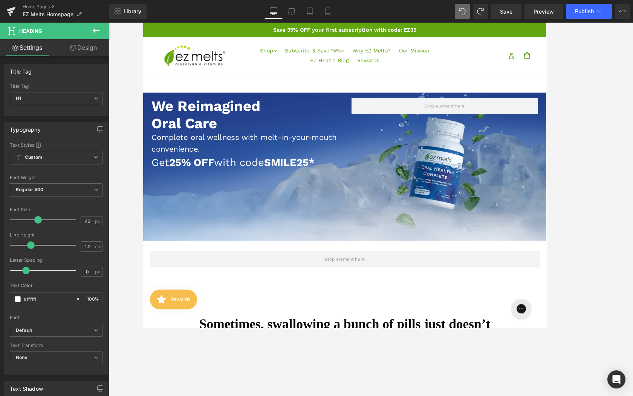
click at [76, 44] on link "Design" at bounding box center [83, 47] width 55 height 17
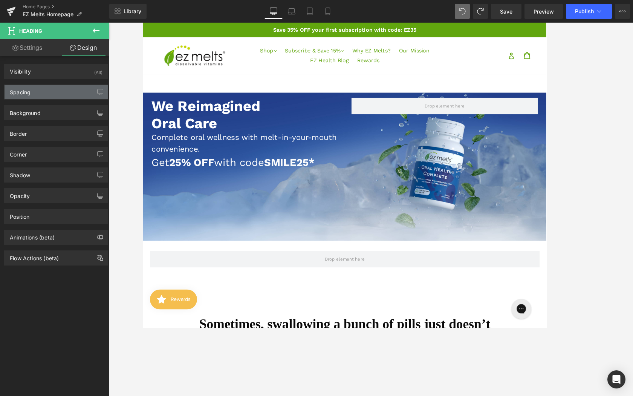
click at [54, 90] on div "Spacing" at bounding box center [56, 92] width 103 height 14
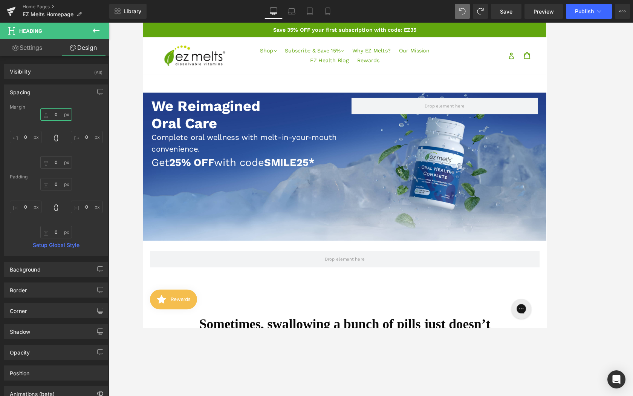
drag, startPoint x: 44, startPoint y: 116, endPoint x: 44, endPoint y: 110, distance: 5.7
click at [44, 110] on input "0" at bounding box center [56, 114] width 32 height 12
click at [55, 115] on input "0" at bounding box center [56, 114] width 32 height 12
type input "100"
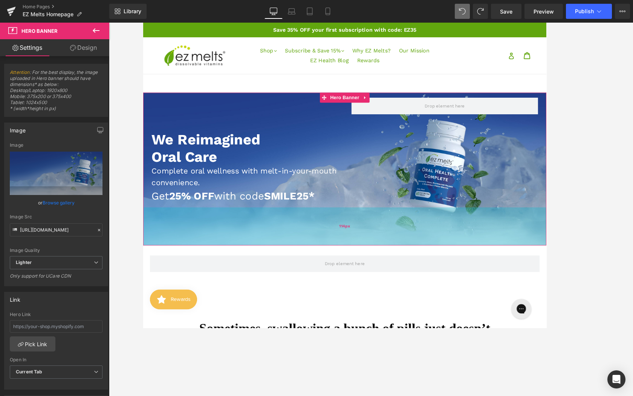
drag, startPoint x: 423, startPoint y: 304, endPoint x: 416, endPoint y: 271, distance: 33.2
click at [416, 271] on div "114px" at bounding box center [371, 253] width 456 height 43
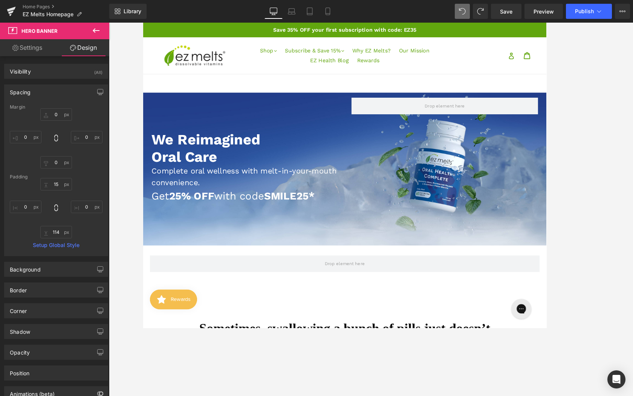
click at [416, 102] on div "We Reimagined Oral Care Heading Complete oral wellness with melt-in-your-mouth …" at bounding box center [371, 188] width 456 height 173
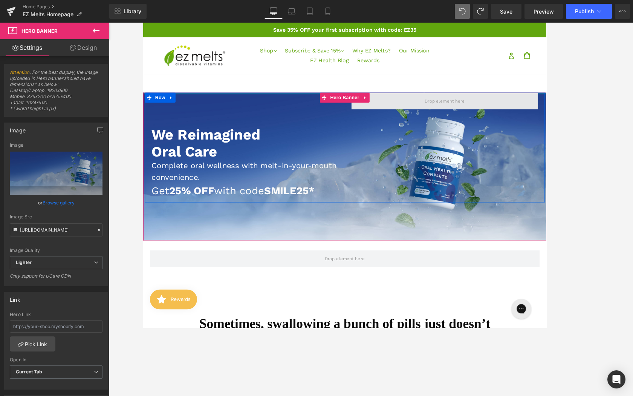
drag, startPoint x: 407, startPoint y: 103, endPoint x: 406, endPoint y: 118, distance: 14.3
click at [407, 117] on div "We Reimagined Oral Care Heading Complete oral wellness with melt-in-your-mouth …" at bounding box center [371, 185] width 456 height 167
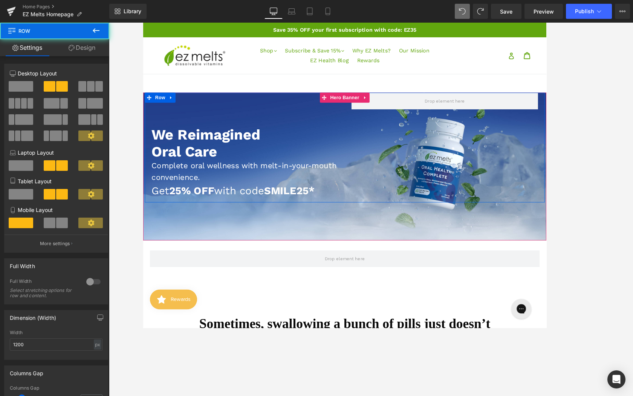
click at [326, 104] on div "We Reimagined Oral Care Heading Complete oral wellness with melt-in-your-mouth …" at bounding box center [258, 162] width 226 height 120
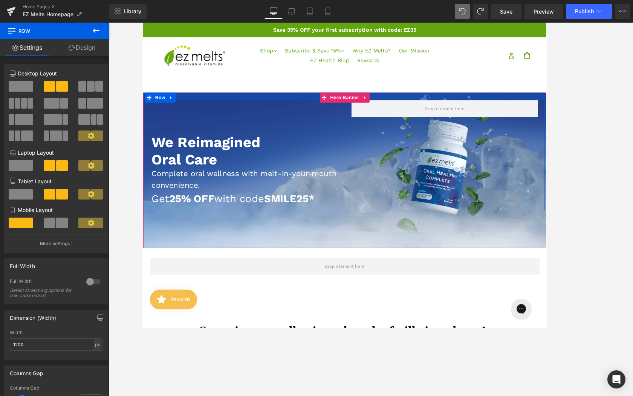
drag, startPoint x: 325, startPoint y: 103, endPoint x: 325, endPoint y: 112, distance: 8.3
click at [325, 112] on div "We Reimagined Oral Care Heading Complete oral wellness with melt-in-your-mouth …" at bounding box center [371, 168] width 452 height 133
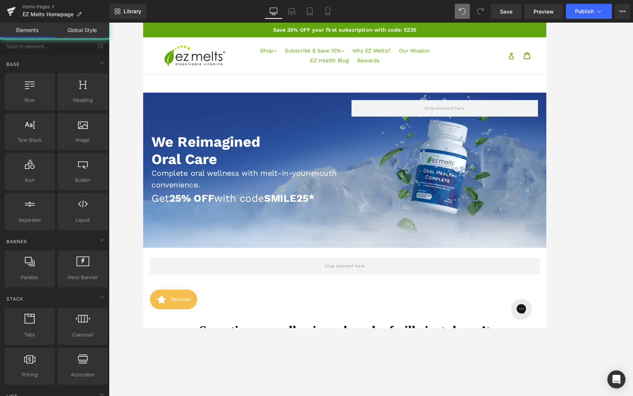
click at [512, 186] on div at bounding box center [371, 209] width 524 height 373
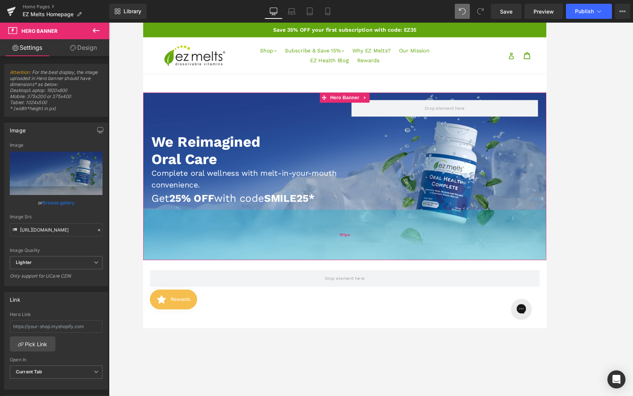
drag, startPoint x: 391, startPoint y: 267, endPoint x: 388, endPoint y: 281, distance: 14.4
click at [388, 281] on div "151px" at bounding box center [371, 262] width 456 height 57
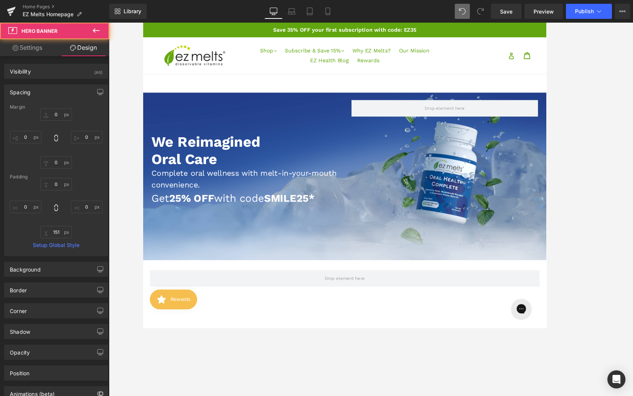
click at [512, 153] on div at bounding box center [371, 209] width 524 height 373
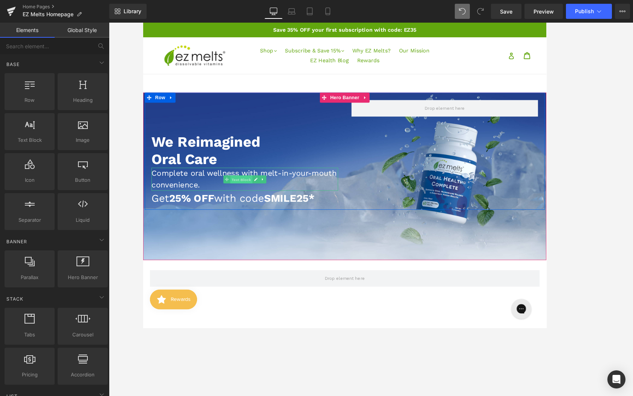
click at [247, 196] on span "Text Block" at bounding box center [253, 199] width 25 height 9
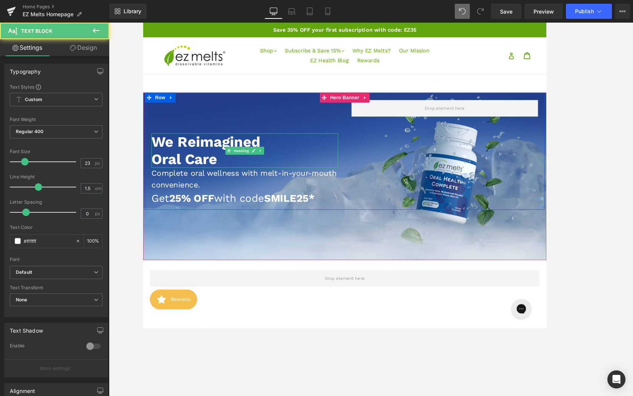
click at [175, 159] on strong "We Reimagined Oral Care" at bounding box center [213, 167] width 123 height 38
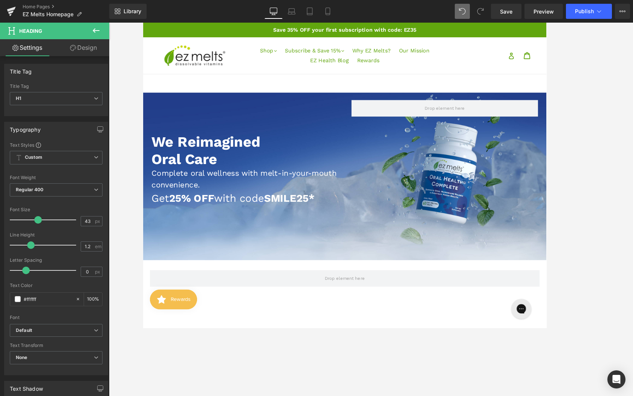
click at [89, 50] on link "Design" at bounding box center [83, 47] width 55 height 17
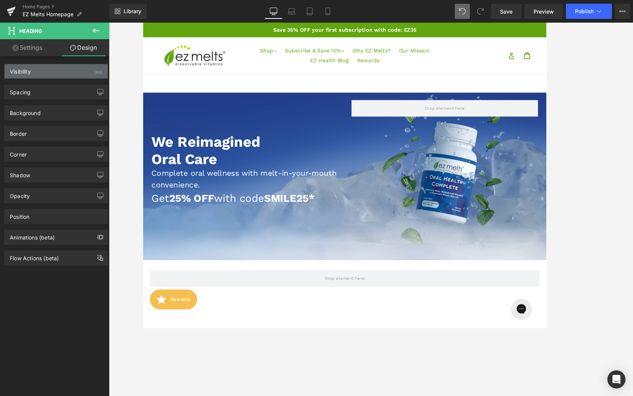
click at [60, 77] on div "Visibility (All)" at bounding box center [56, 71] width 103 height 14
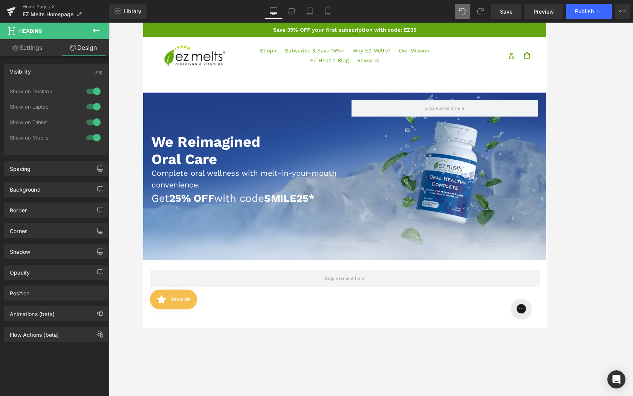
click at [84, 52] on link "Design" at bounding box center [83, 47] width 55 height 17
click at [37, 47] on link "Settings" at bounding box center [27, 47] width 55 height 17
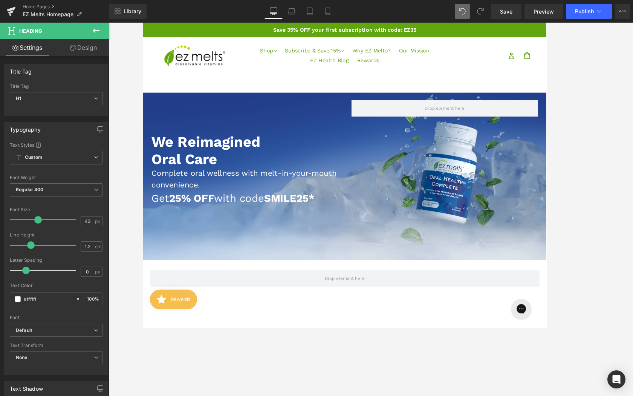
click at [92, 47] on link "Design" at bounding box center [83, 47] width 55 height 17
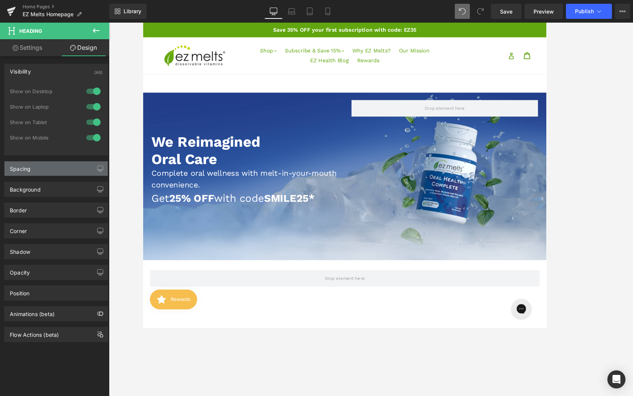
click at [39, 172] on div "Spacing" at bounding box center [56, 168] width 103 height 14
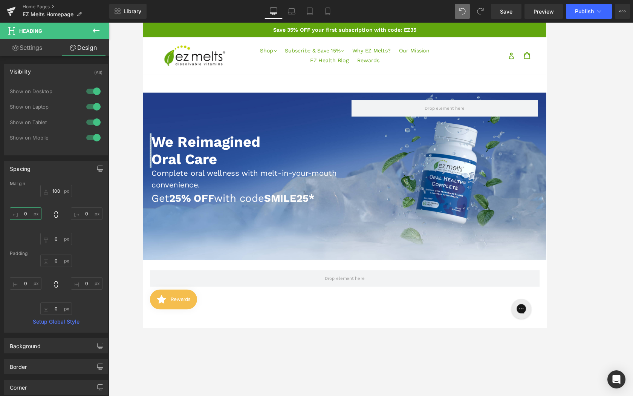
drag, startPoint x: 17, startPoint y: 216, endPoint x: 10, endPoint y: 215, distance: 6.9
click at [10, 215] on input "text" at bounding box center [26, 213] width 32 height 12
type input "50"
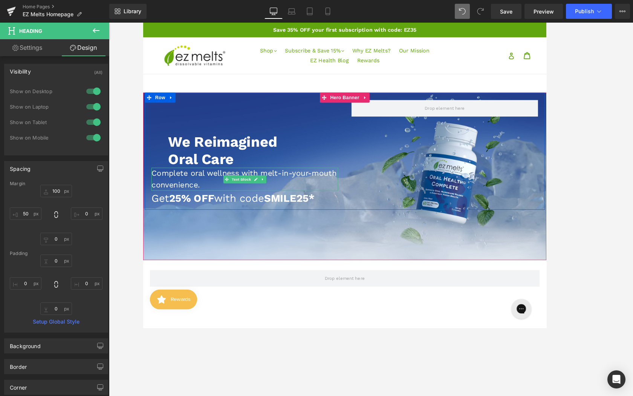
click at [179, 204] on p "Complete oral wellness with melt-in-your-mouth convenience." at bounding box center [257, 200] width 211 height 26
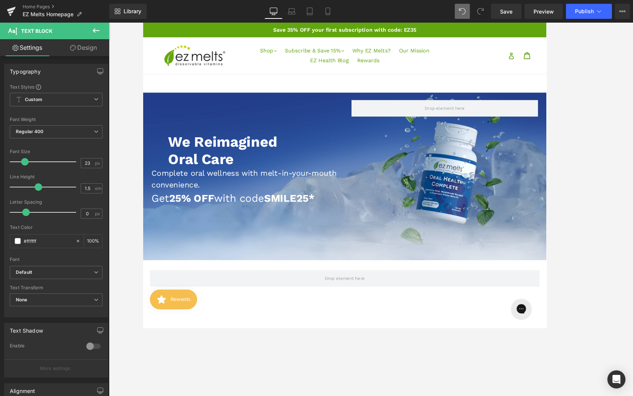
click at [84, 47] on link "Design" at bounding box center [83, 47] width 55 height 17
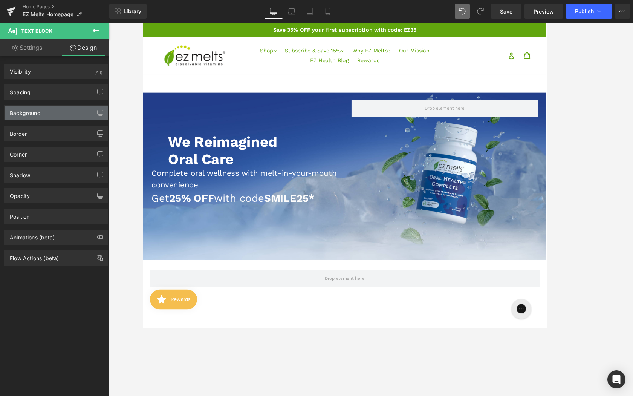
click at [30, 110] on div "Background" at bounding box center [25, 111] width 31 height 11
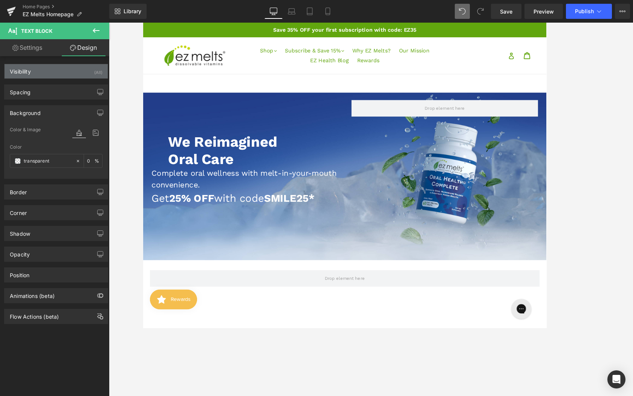
click at [45, 69] on div "Visibility (All)" at bounding box center [56, 71] width 103 height 14
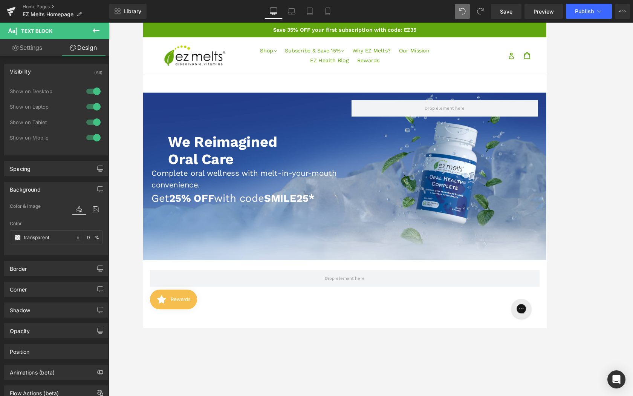
click at [83, 50] on link "Design" at bounding box center [83, 47] width 55 height 17
click at [97, 30] on icon at bounding box center [96, 30] width 7 height 5
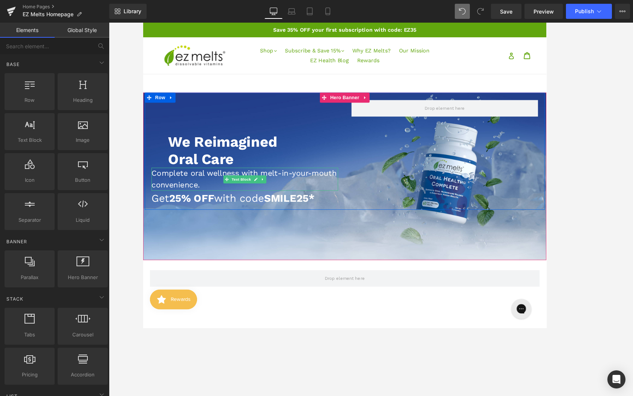
click at [180, 198] on p "Complete oral wellness with melt-in-your-mouth convenience." at bounding box center [257, 200] width 211 height 26
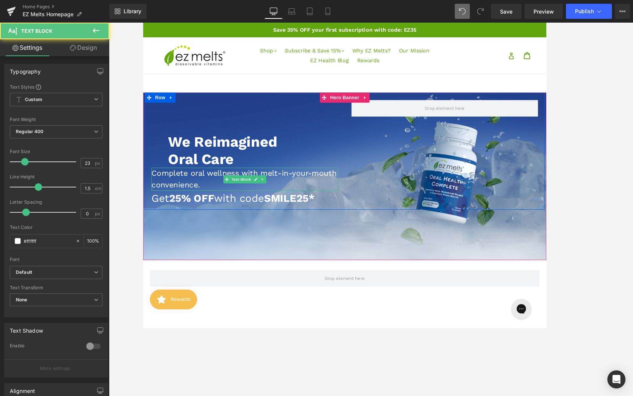
click at [165, 194] on p "Complete oral wellness with melt-in-your-mouth convenience." at bounding box center [257, 200] width 211 height 26
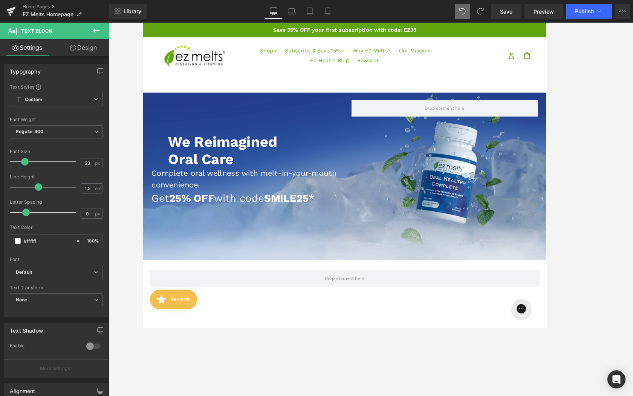
click at [79, 46] on link "Design" at bounding box center [83, 47] width 55 height 17
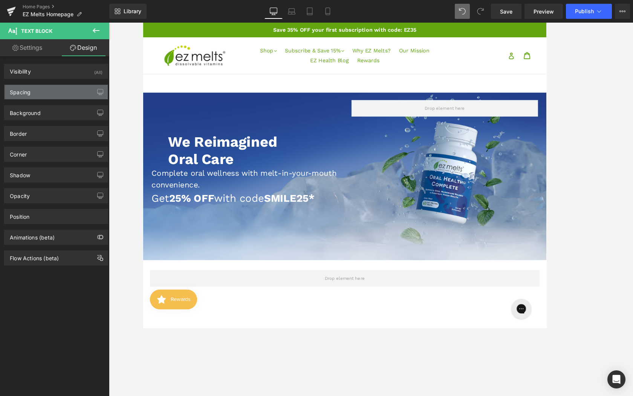
click at [55, 92] on div "Spacing" at bounding box center [56, 92] width 103 height 14
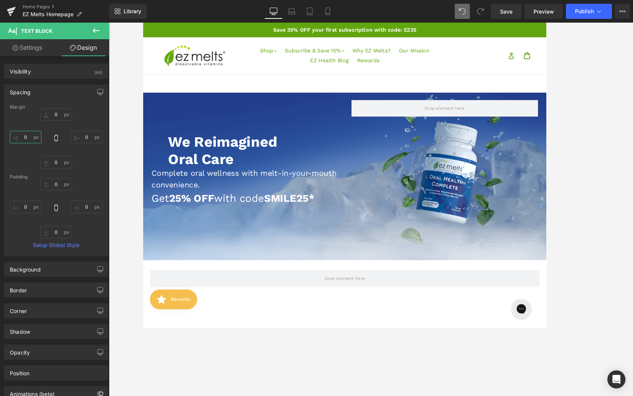
click at [23, 137] on input "0" at bounding box center [26, 137] width 32 height 12
type input "50"
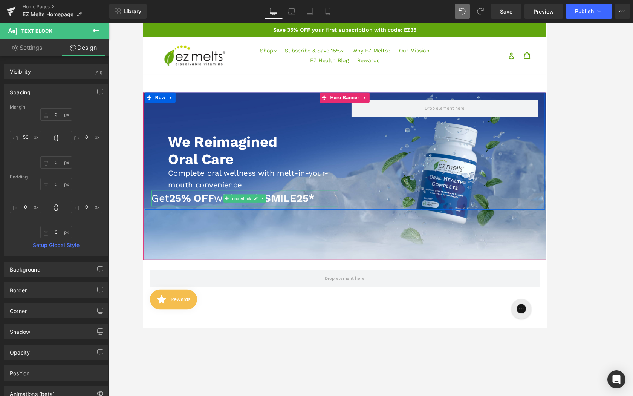
click at [203, 226] on strong "25% OFF" at bounding box center [197, 221] width 51 height 14
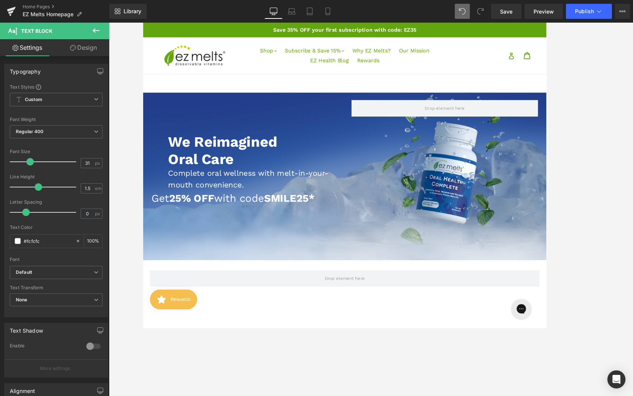
click at [94, 42] on link "Design" at bounding box center [83, 47] width 55 height 17
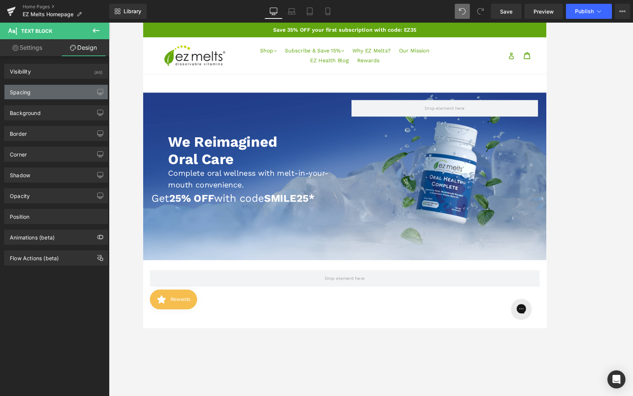
click at [38, 95] on div "Spacing" at bounding box center [56, 92] width 103 height 14
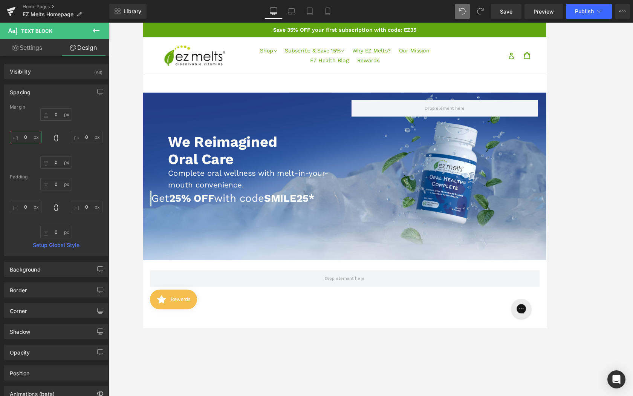
click at [24, 138] on input "text" at bounding box center [26, 137] width 32 height 12
type input "50"
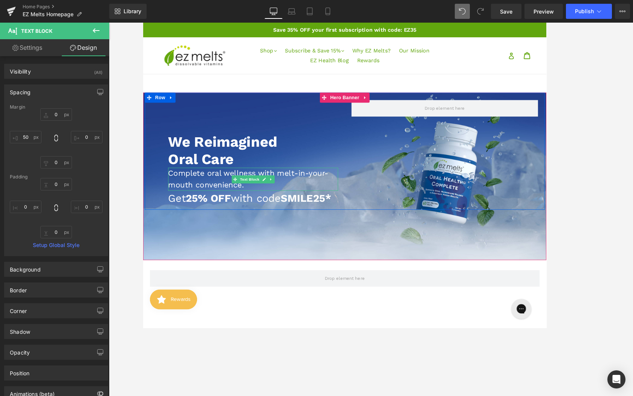
click at [255, 208] on p "Complete oral wellness with melt-in-your-mouth convenience." at bounding box center [267, 200] width 192 height 26
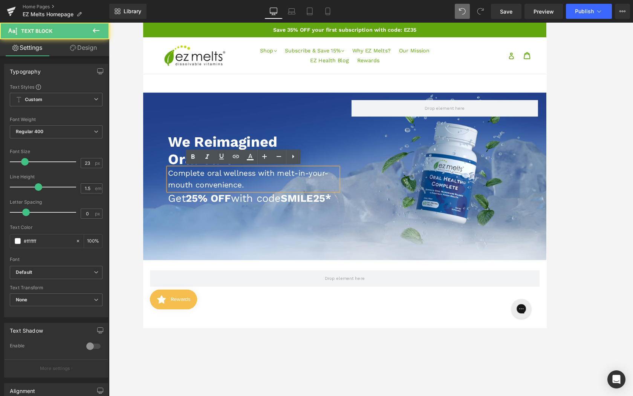
click at [242, 221] on strong "25% OFF" at bounding box center [216, 221] width 51 height 14
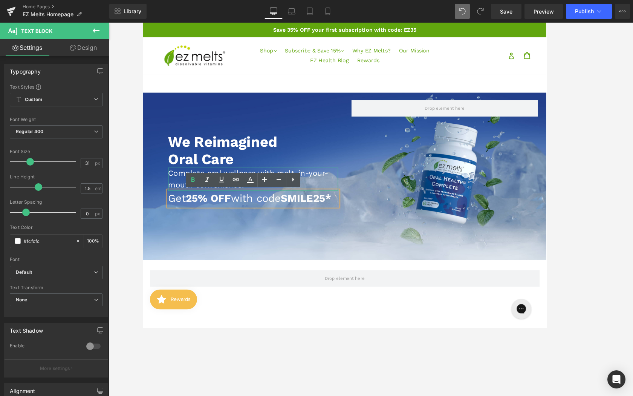
click at [182, 192] on p "Complete oral wellness with melt-in-your-mouth convenience." at bounding box center [267, 200] width 192 height 26
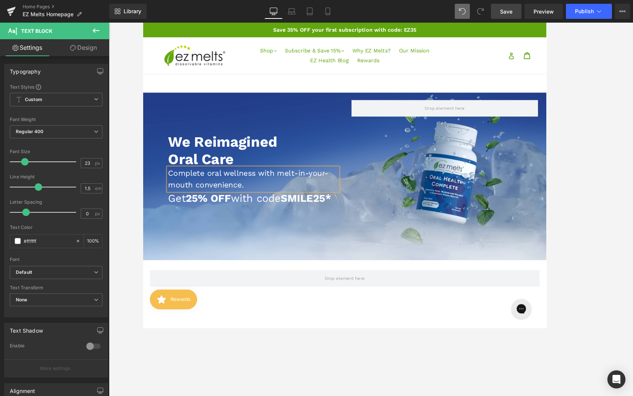
click at [499, 11] on link "Save" at bounding box center [506, 11] width 31 height 15
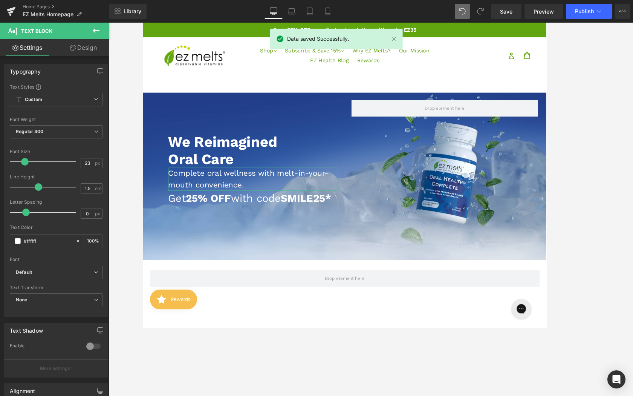
click at [85, 49] on link "Design" at bounding box center [83, 47] width 55 height 17
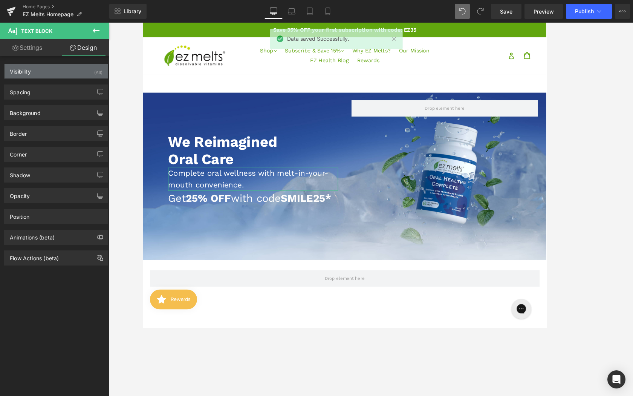
click at [52, 70] on div "Visibility (All)" at bounding box center [56, 71] width 103 height 14
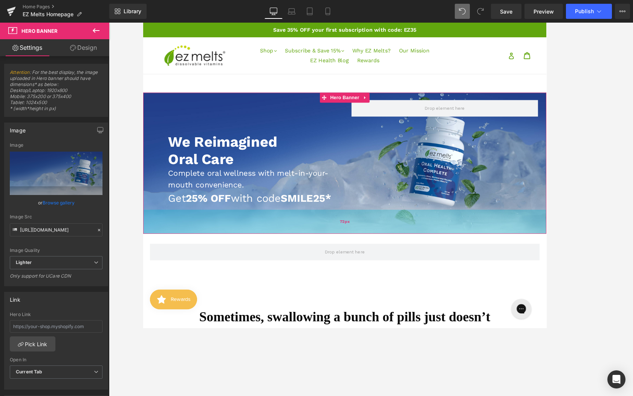
drag, startPoint x: 319, startPoint y: 303, endPoint x: 330, endPoint y: 273, distance: 31.6
click at [330, 261] on div "72px" at bounding box center [371, 247] width 456 height 27
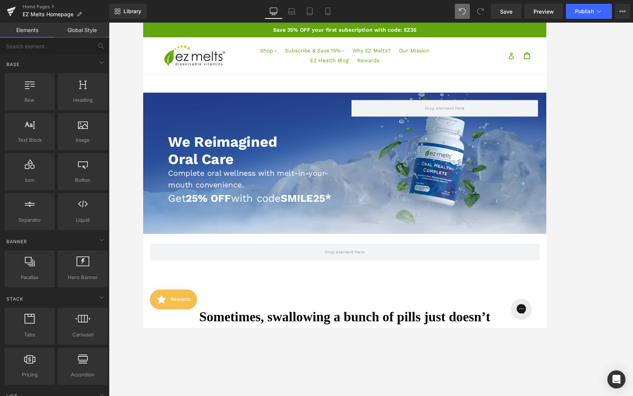
click at [512, 176] on div at bounding box center [371, 209] width 524 height 373
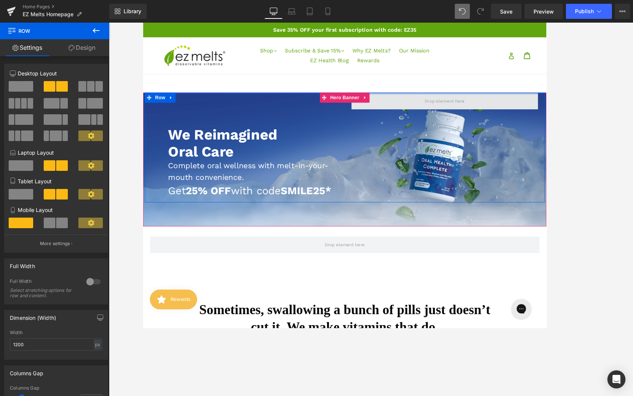
drag, startPoint x: 402, startPoint y: 104, endPoint x: 399, endPoint y: 120, distance: 16.1
click at [399, 120] on div "We Reimagined Oral Care Heading Complete oral wellness with melt-in-your-mouth …" at bounding box center [371, 164] width 452 height 124
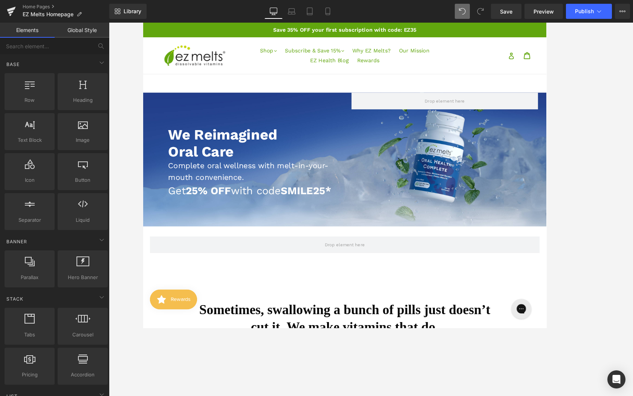
click at [357, 109] on span "Hero Banner" at bounding box center [371, 107] width 37 height 11
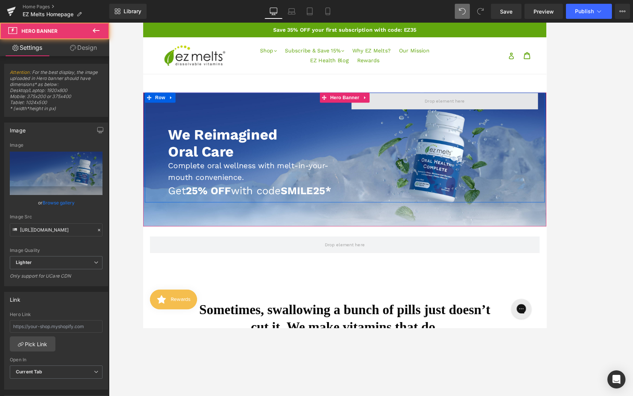
click at [416, 106] on span at bounding box center [484, 111] width 211 height 19
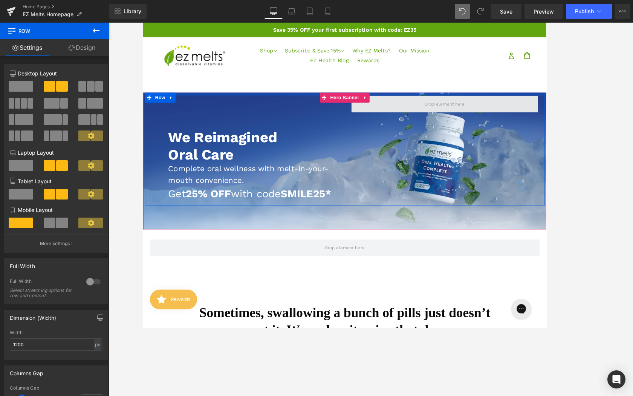
click at [416, 106] on div "We Reimagined Oral Care Heading Complete oral wellness with melt-in-your-mouth …" at bounding box center [371, 165] width 452 height 127
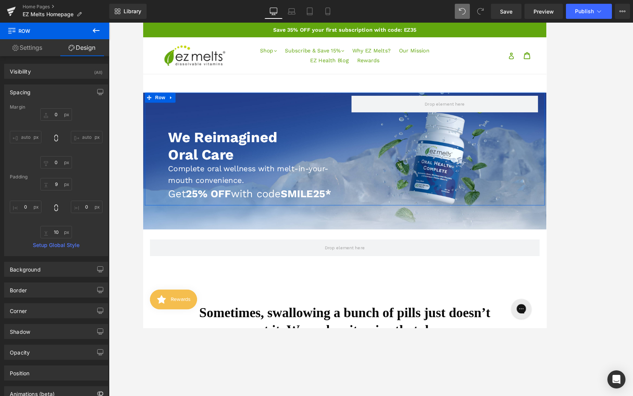
click at [107, 169] on div "Spacing [GEOGRAPHIC_DATA] 0 auto 0 auto [GEOGRAPHIC_DATA] 9 0 10 0 Setup Global…" at bounding box center [56, 167] width 113 height 177
click at [499, 14] on link "Save" at bounding box center [506, 11] width 31 height 15
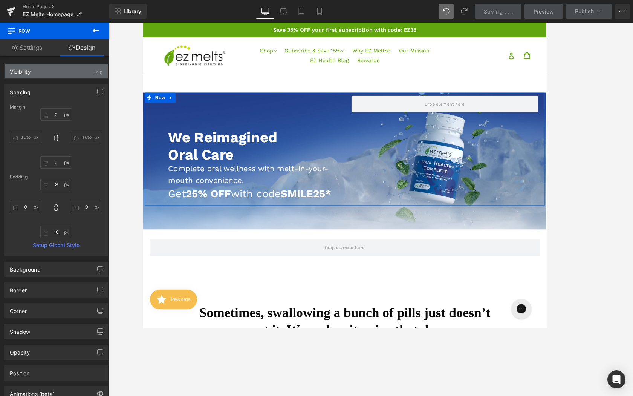
click at [45, 72] on div "Visibility (All)" at bounding box center [56, 71] width 103 height 14
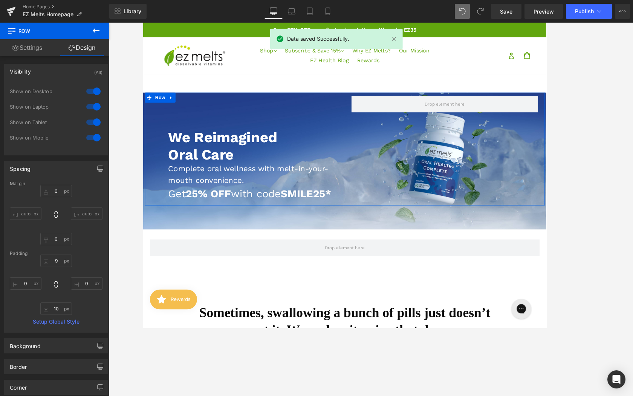
click at [90, 137] on div at bounding box center [93, 138] width 18 height 12
click at [92, 121] on div at bounding box center [93, 122] width 18 height 12
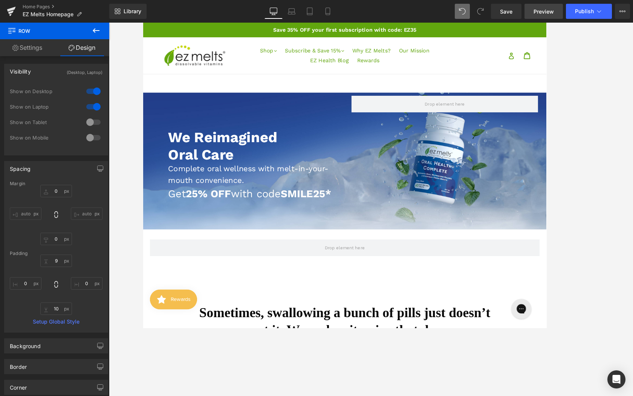
click at [512, 13] on span "Preview" at bounding box center [544, 12] width 20 height 8
click at [274, 190] on p "Complete oral wellness with melt-in-your-mouth convenience." at bounding box center [267, 195] width 192 height 26
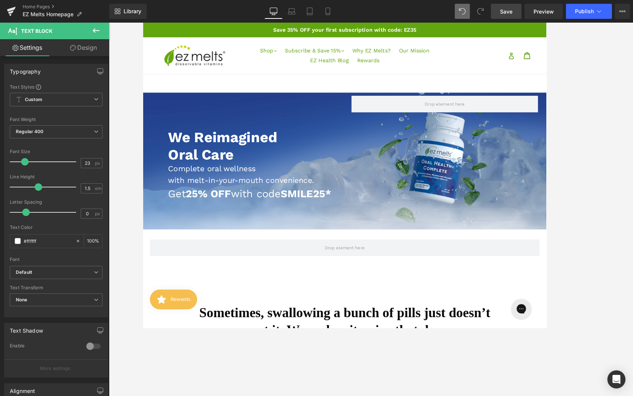
click at [512, 12] on span "Save" at bounding box center [506, 12] width 12 height 8
click at [512, 12] on link "Preview" at bounding box center [544, 11] width 38 height 15
click at [96, 34] on icon at bounding box center [96, 30] width 9 height 9
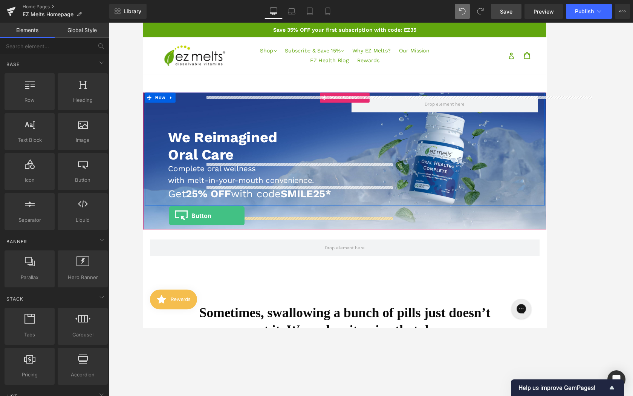
drag, startPoint x: 215, startPoint y: 199, endPoint x: 173, endPoint y: 241, distance: 59.2
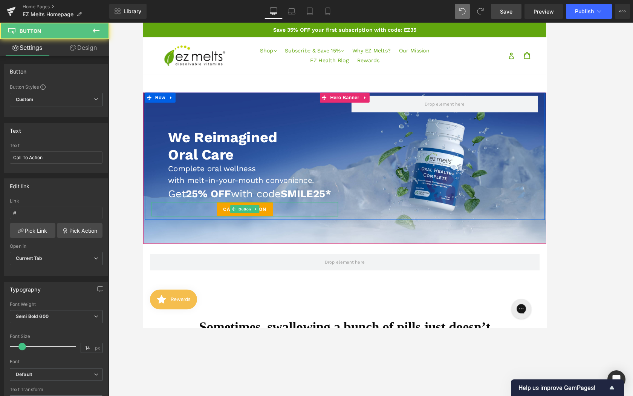
click at [224, 242] on div "Call To Action" at bounding box center [257, 233] width 211 height 16
click at [229, 242] on link "Call To Action" at bounding box center [257, 233] width 63 height 16
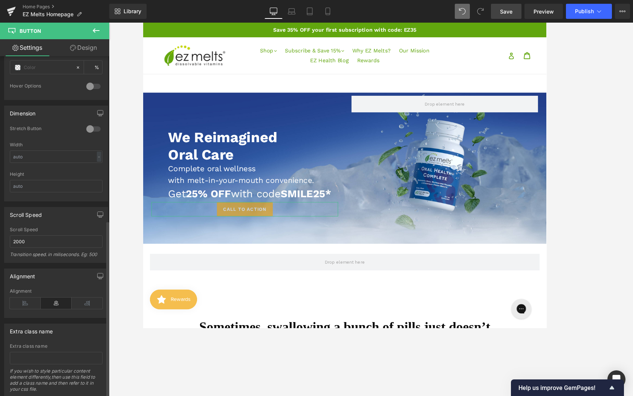
scroll to position [448, 0]
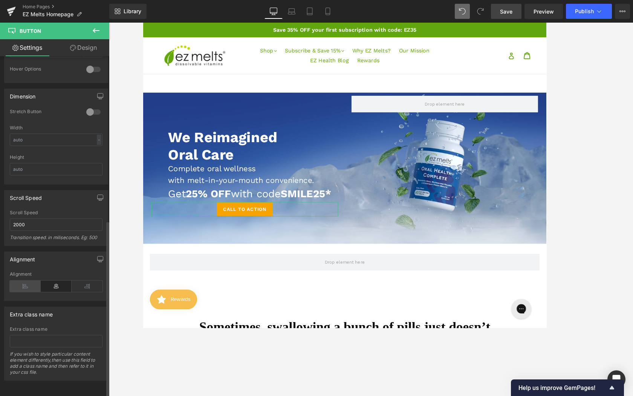
click at [22, 281] on icon at bounding box center [25, 286] width 31 height 11
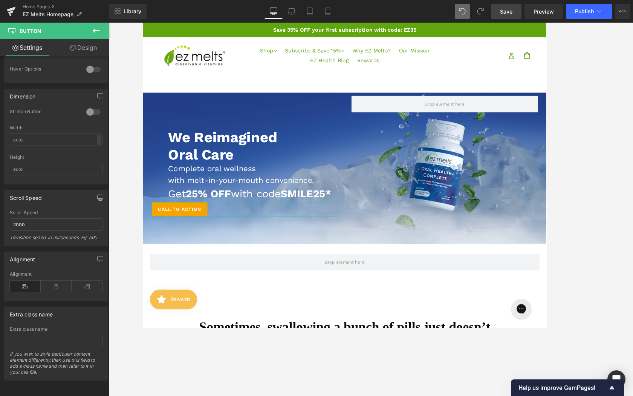
click at [92, 45] on link "Design" at bounding box center [83, 47] width 55 height 17
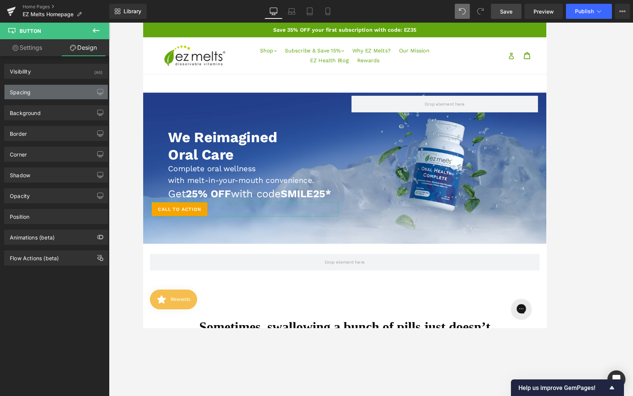
click at [65, 96] on div "Spacing" at bounding box center [56, 92] width 103 height 14
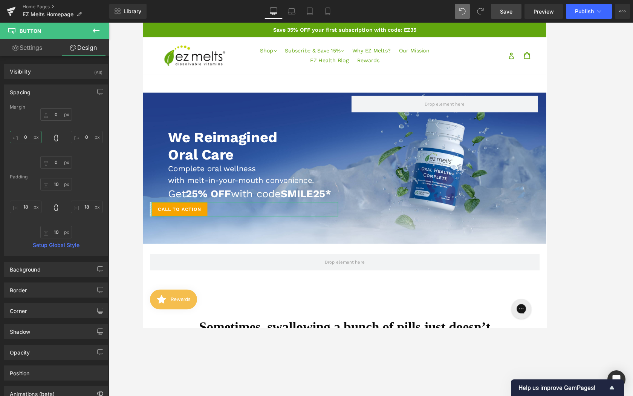
click at [26, 137] on input "0" at bounding box center [26, 137] width 32 height 12
type input "50"
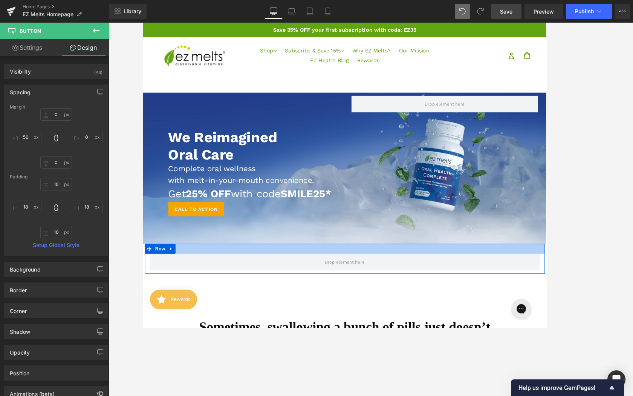
click at [251, 284] on div at bounding box center [371, 278] width 452 height 11
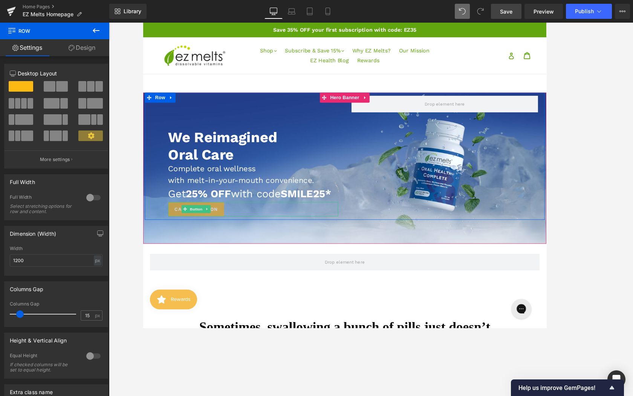
click at [226, 238] on span "Call To Action" at bounding box center [202, 234] width 49 height 8
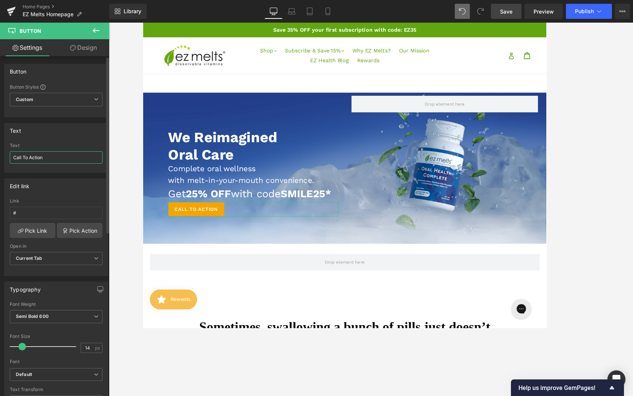
drag, startPoint x: 48, startPoint y: 160, endPoint x: 11, endPoint y: 158, distance: 36.6
click at [11, 158] on input "Call To Action" at bounding box center [56, 157] width 93 height 12
type input "Shop Now"
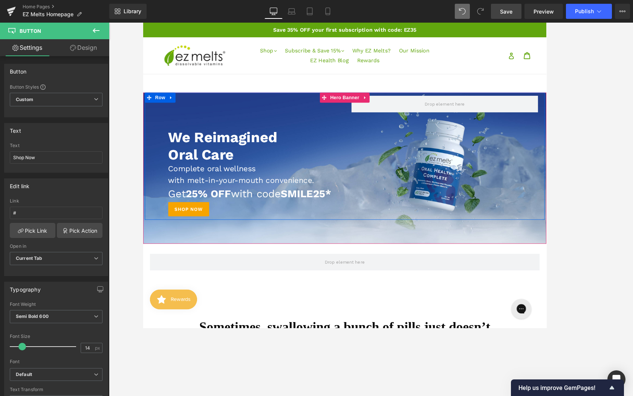
click at [212, 238] on link at bounding box center [216, 233] width 8 height 9
click at [29, 213] on input "#" at bounding box center [56, 213] width 93 height 12
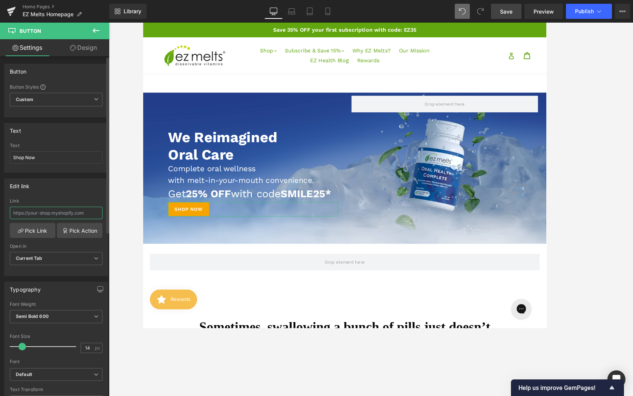
paste input "[URL][DOMAIN_NAME]"
type input "[URL][DOMAIN_NAME]"
click at [118, 211] on div at bounding box center [371, 209] width 524 height 373
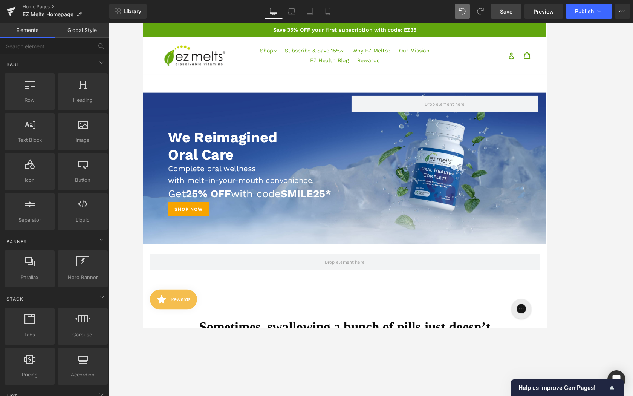
scroll to position [0, 0]
click at [507, 17] on link "Save" at bounding box center [506, 11] width 31 height 15
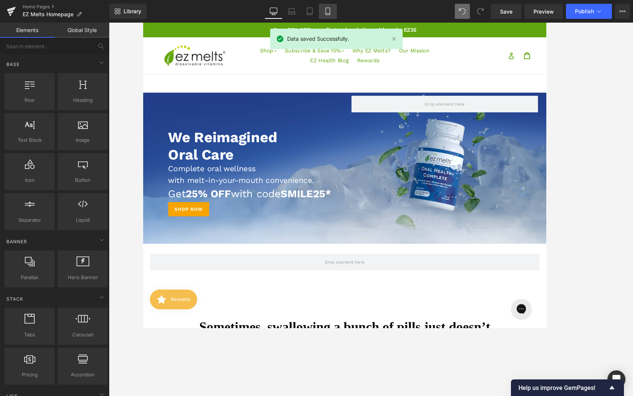
click at [327, 15] on icon at bounding box center [328, 11] width 4 height 7
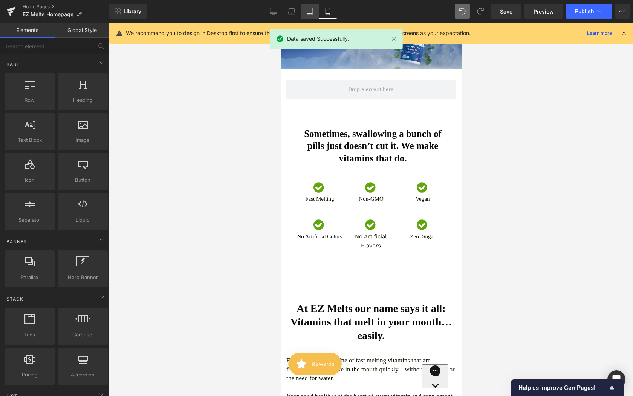
click at [309, 13] on icon at bounding box center [310, 12] width 8 height 8
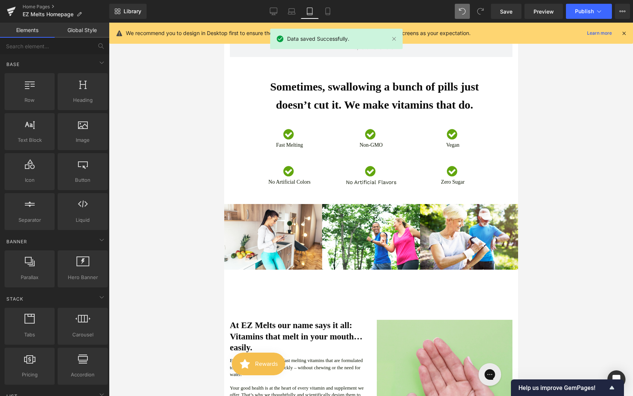
scroll to position [0, 0]
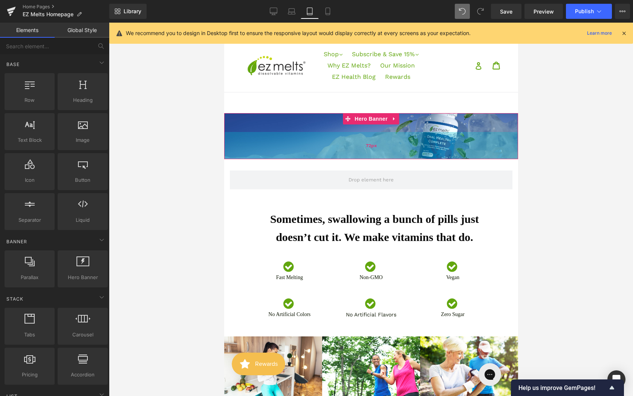
click at [280, 141] on div "72px" at bounding box center [371, 145] width 294 height 27
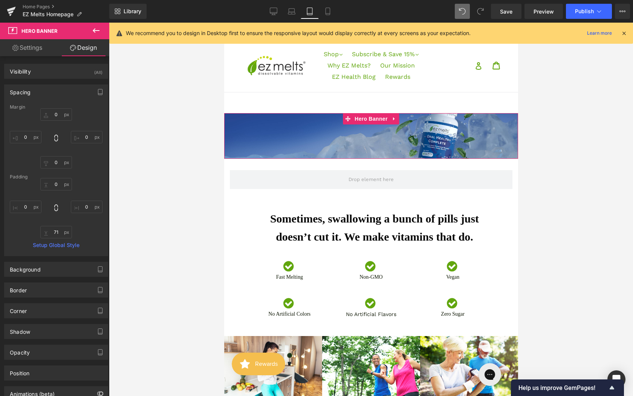
click at [27, 48] on link "Settings" at bounding box center [27, 47] width 55 height 17
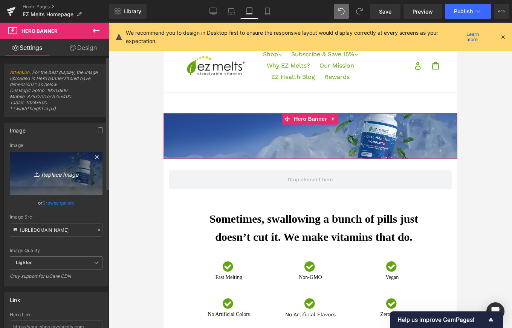
click at [51, 173] on icon "Replace Image" at bounding box center [56, 173] width 60 height 9
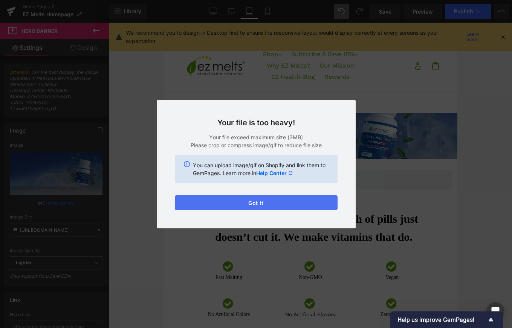
drag, startPoint x: 224, startPoint y: 199, endPoint x: 60, endPoint y: 177, distance: 165.2
click at [224, 199] on button "Got it" at bounding box center [256, 202] width 163 height 15
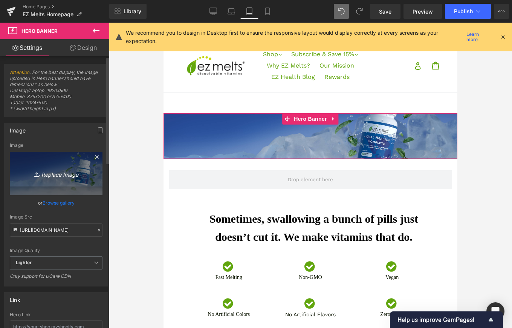
click at [50, 174] on icon "Replace Image" at bounding box center [56, 173] width 60 height 9
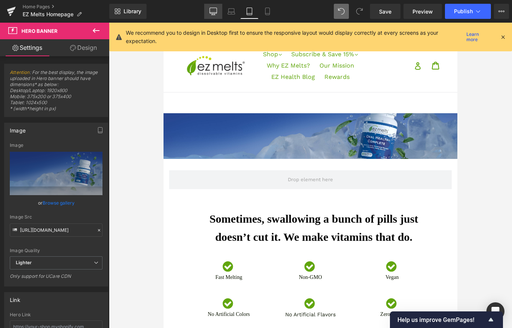
click at [212, 10] on icon at bounding box center [214, 12] width 8 height 8
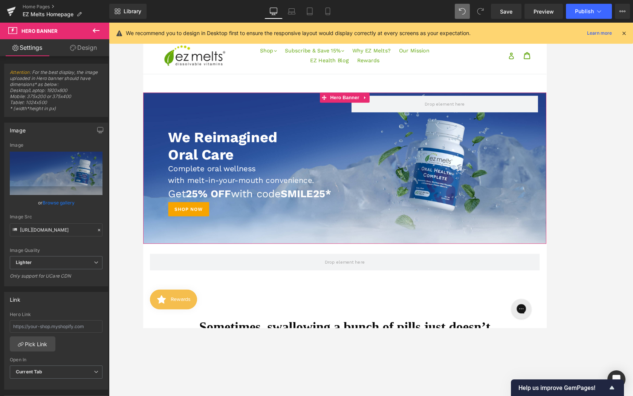
click at [78, 51] on link "Design" at bounding box center [83, 47] width 55 height 17
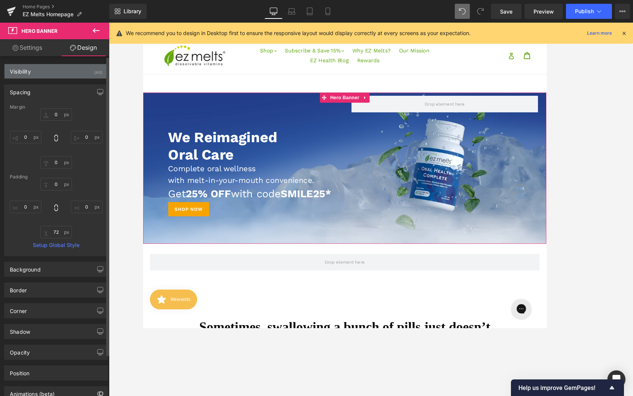
click at [63, 70] on div "Visibility (All)" at bounding box center [56, 71] width 103 height 14
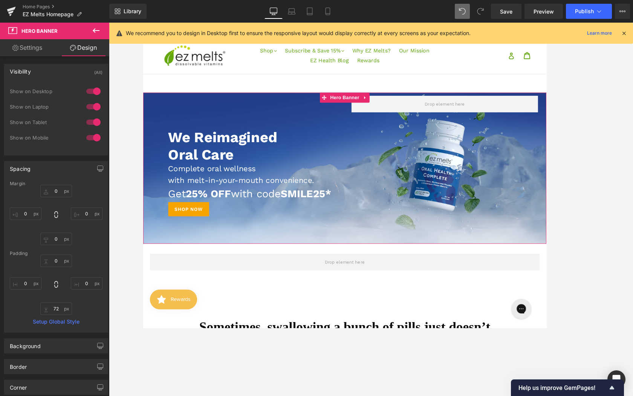
click at [26, 49] on link "Settings" at bounding box center [27, 47] width 55 height 17
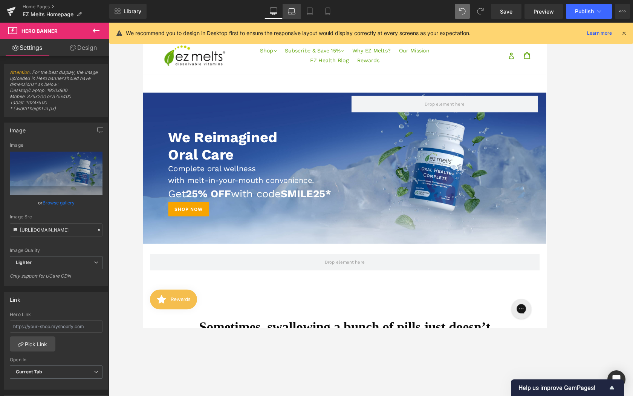
click at [290, 8] on icon at bounding box center [292, 12] width 8 height 8
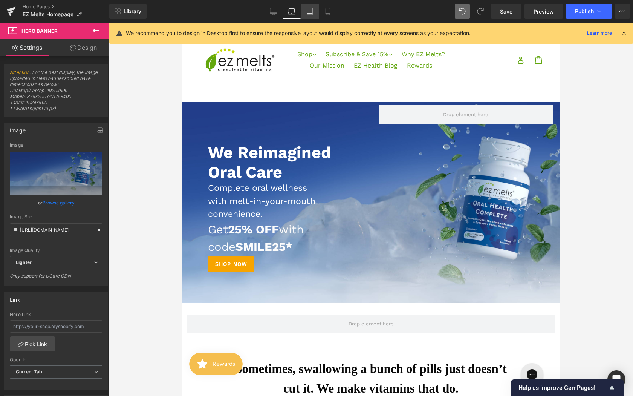
click at [310, 15] on link "Tablet" at bounding box center [310, 11] width 18 height 15
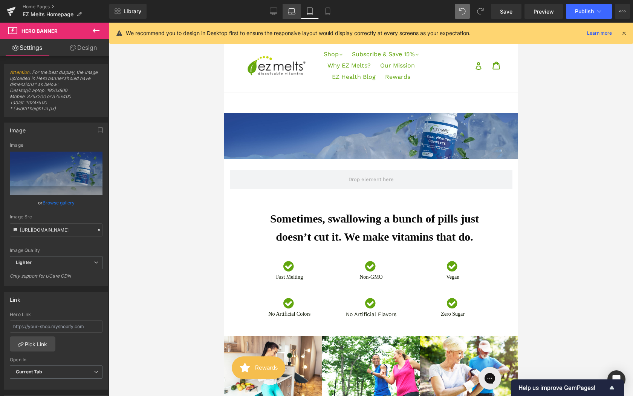
scroll to position [11, 0]
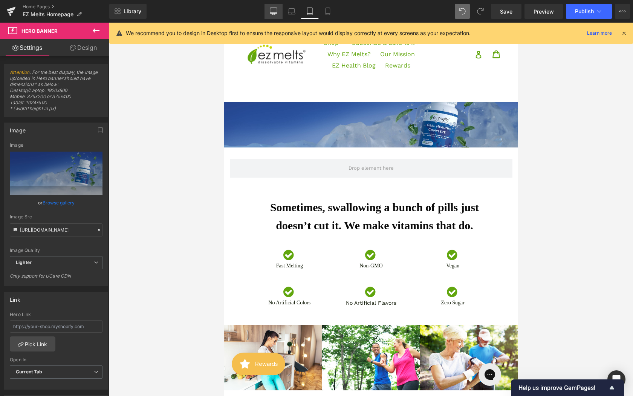
click at [275, 15] on icon at bounding box center [274, 15] width 4 height 0
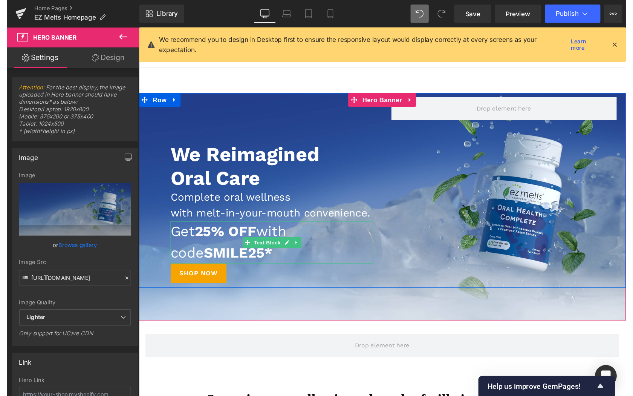
scroll to position [35, 0]
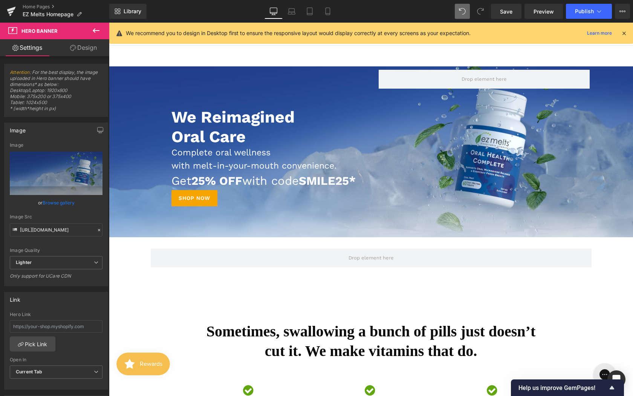
click at [95, 32] on icon at bounding box center [96, 30] width 9 height 9
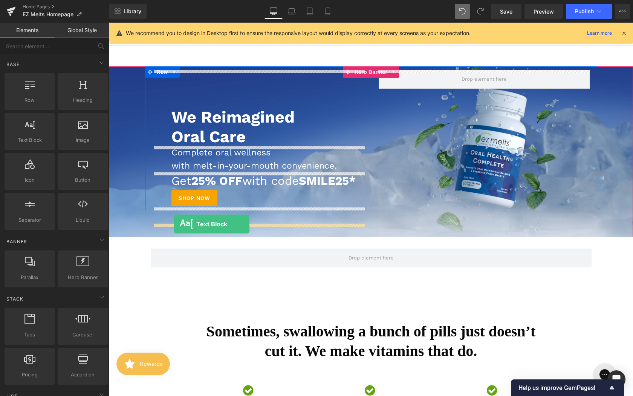
drag, startPoint x: 133, startPoint y: 163, endPoint x: 174, endPoint y: 224, distance: 73.4
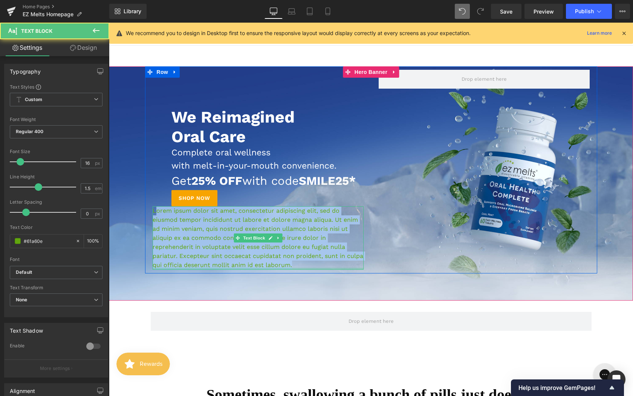
drag, startPoint x: 155, startPoint y: 228, endPoint x: 301, endPoint y: 286, distance: 157.5
click at [301, 270] on div "Lorem ipsum dolor sit amet, consectetur adipiscing elit, sed do eiusmod tempor …" at bounding box center [258, 237] width 211 height 63
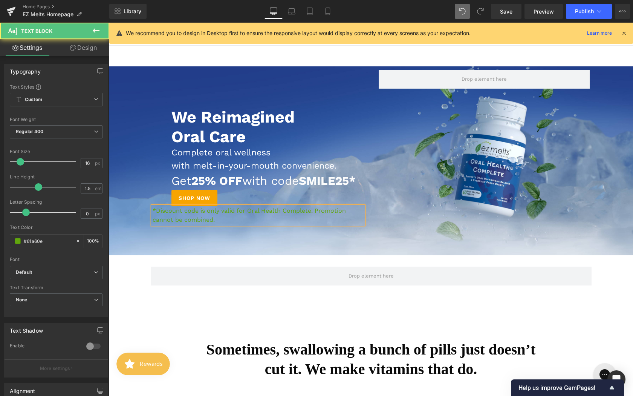
drag, startPoint x: 217, startPoint y: 239, endPoint x: 152, endPoint y: 225, distance: 66.5
click at [153, 224] on div "*Discount code is only valid for Oral Health Complete. Promotion cannot be comb…" at bounding box center [258, 215] width 211 height 18
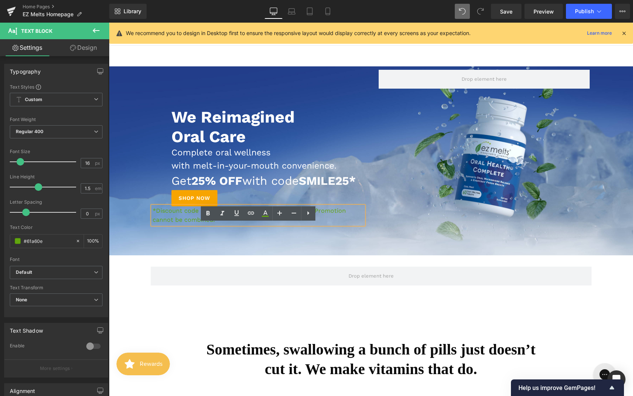
click at [156, 224] on p "*Discount code is only valid for Oral Health Complete. Promotion cannot be comb…" at bounding box center [258, 215] width 211 height 18
click at [263, 211] on icon at bounding box center [265, 213] width 9 height 9
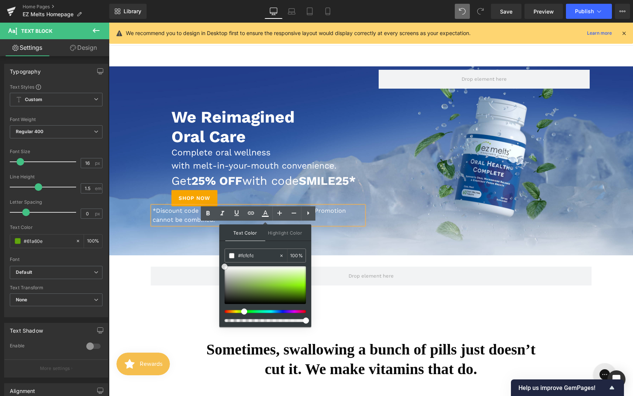
drag, startPoint x: 291, startPoint y: 288, endPoint x: 220, endPoint y: 264, distance: 75.6
click at [220, 264] on div "Text Color Highlight Color #333333 #61a60e 100 % transparent 0 %" at bounding box center [265, 275] width 92 height 103
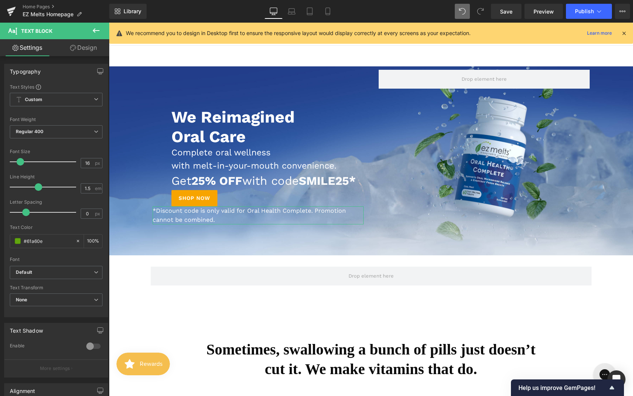
click at [87, 47] on link "Design" at bounding box center [83, 47] width 55 height 17
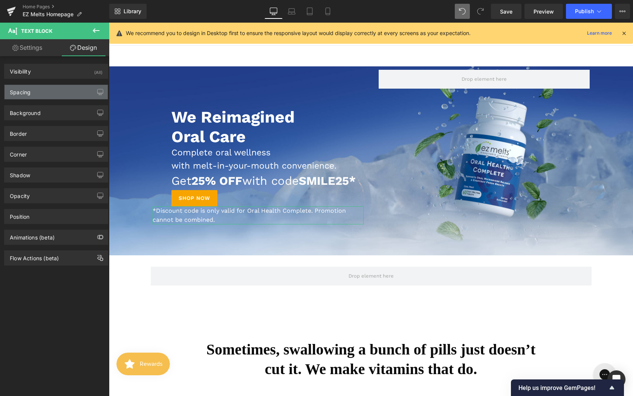
click at [76, 94] on div "Spacing" at bounding box center [56, 92] width 103 height 14
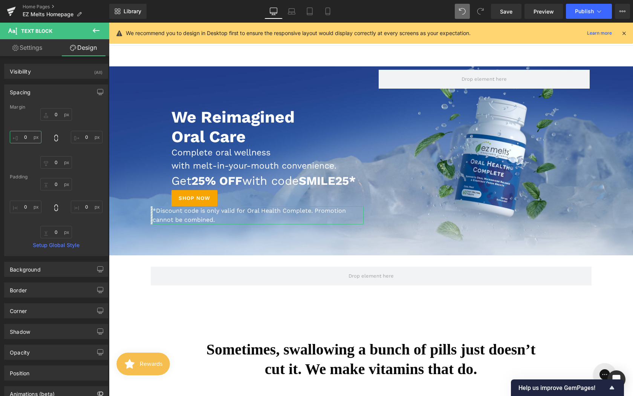
click at [28, 136] on input "text" at bounding box center [26, 137] width 32 height 12
type input "4"
type input "50"
click at [37, 49] on link "Settings" at bounding box center [27, 47] width 55 height 17
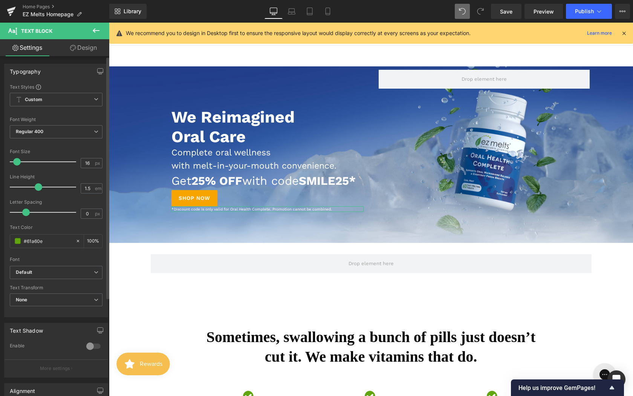
click at [17, 161] on span at bounding box center [17, 162] width 8 height 8
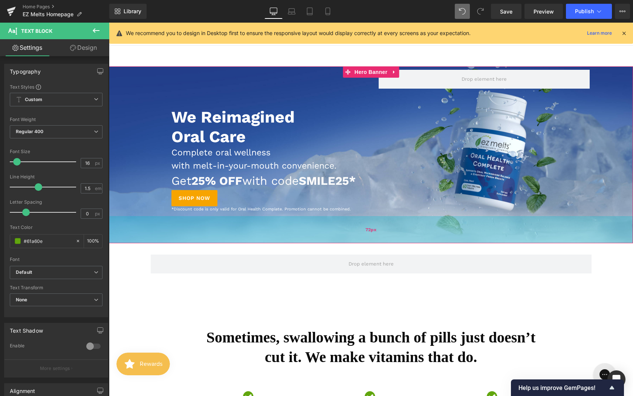
click at [198, 243] on div "72px" at bounding box center [371, 229] width 524 height 27
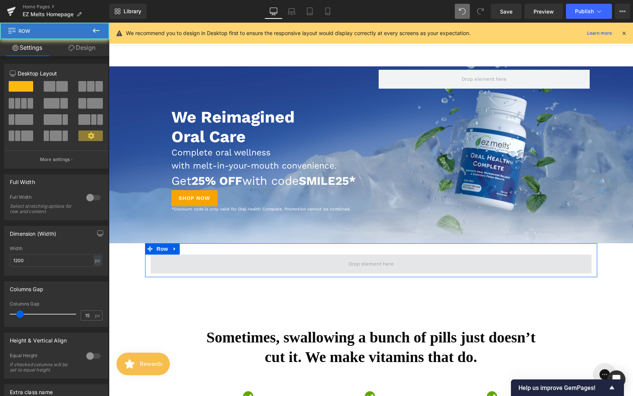
click at [233, 273] on span at bounding box center [371, 264] width 441 height 19
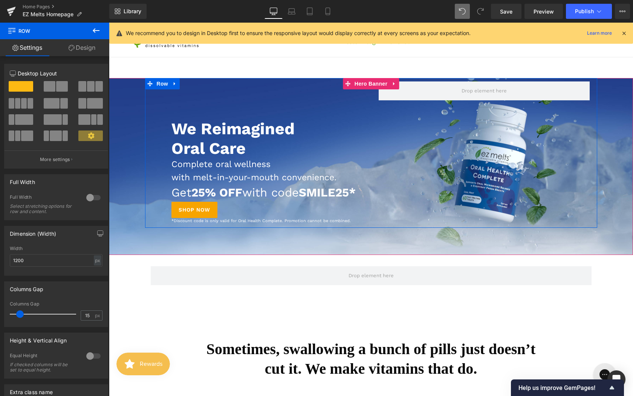
scroll to position [22, 0]
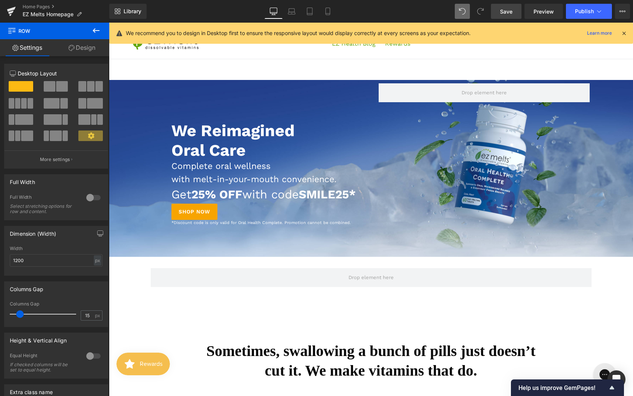
click at [512, 12] on link "Save" at bounding box center [506, 11] width 31 height 15
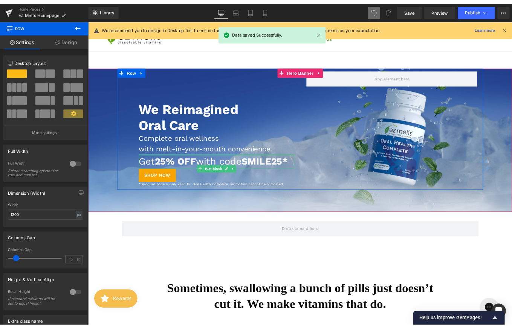
scroll to position [0, 0]
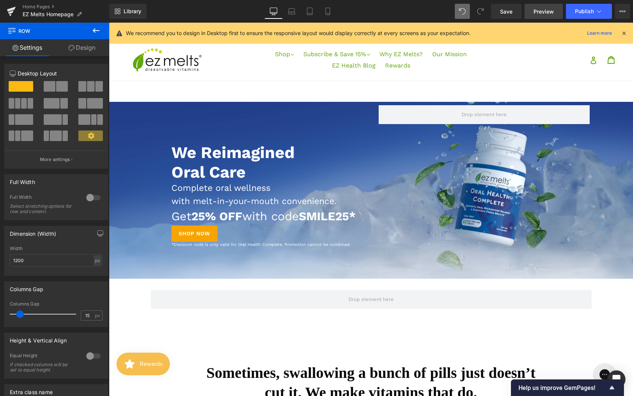
click at [512, 11] on span "Preview" at bounding box center [544, 12] width 20 height 8
